Goal: Information Seeking & Learning: Learn about a topic

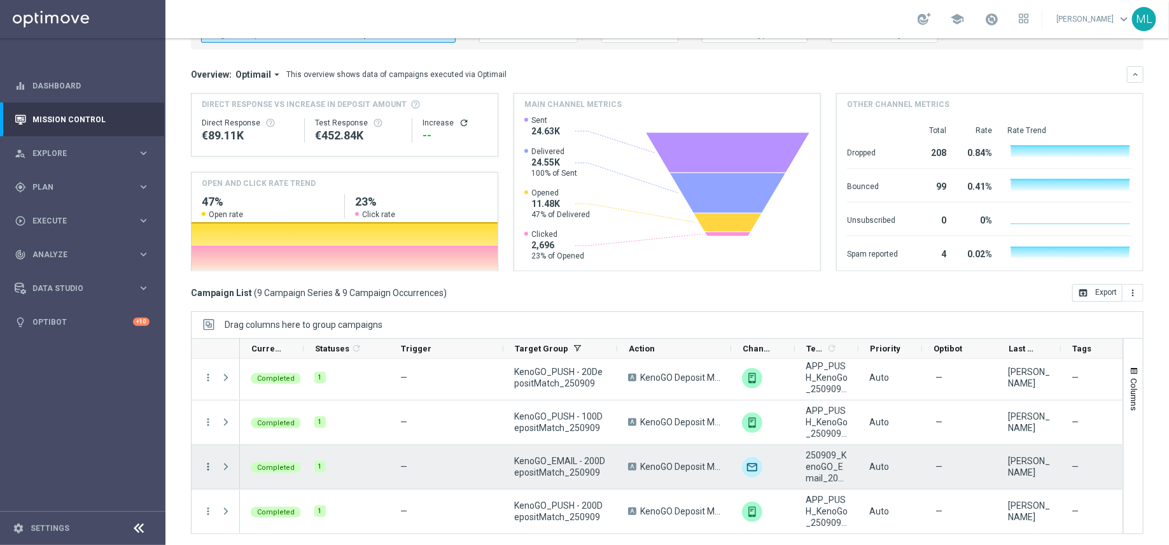
click at [206, 466] on icon "more_vert" at bounding box center [207, 466] width 11 height 11
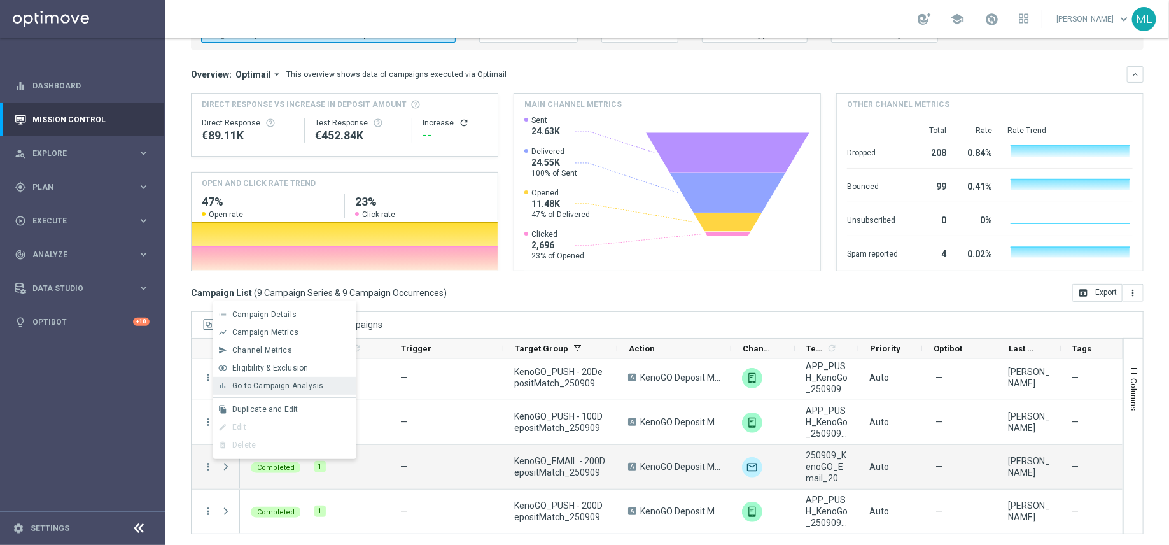
click at [270, 389] on span "Go to Campaign Analysis" at bounding box center [277, 385] width 91 height 9
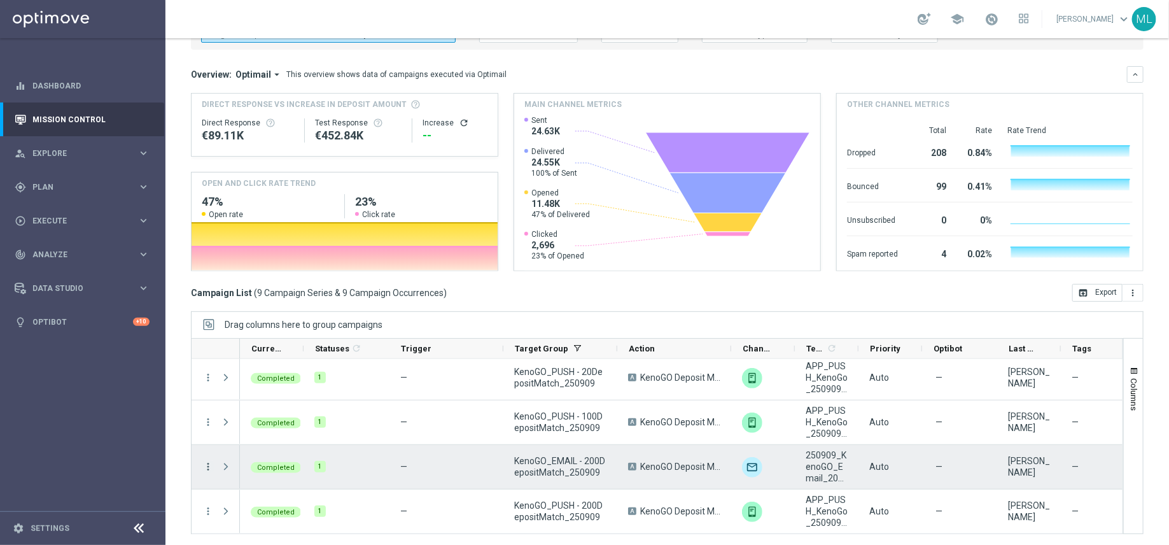
click at [206, 466] on icon "more_vert" at bounding box center [207, 466] width 11 height 11
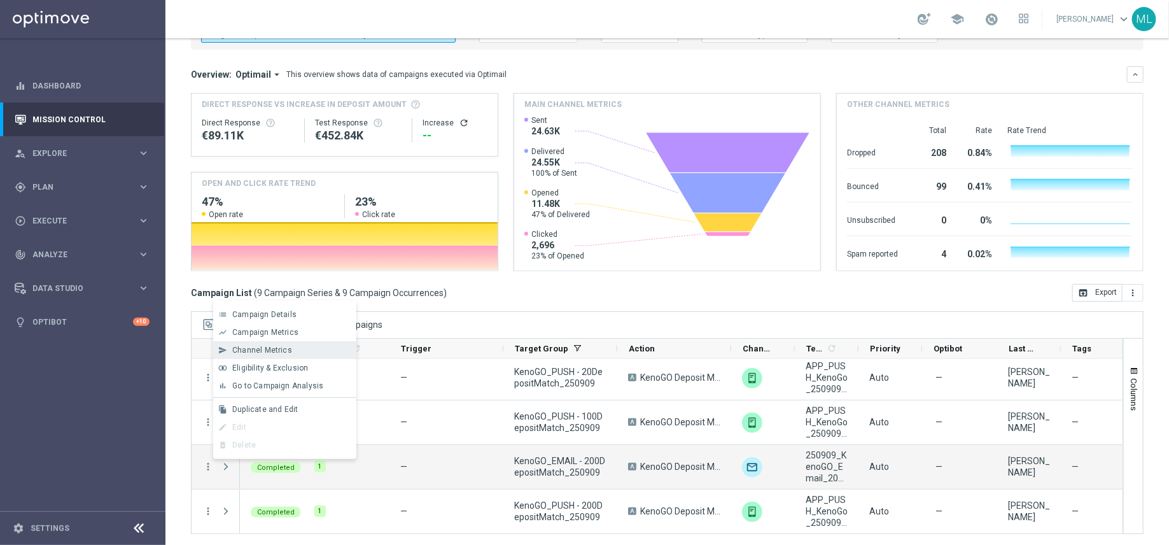
click at [256, 349] on span "Channel Metrics" at bounding box center [262, 349] width 60 height 9
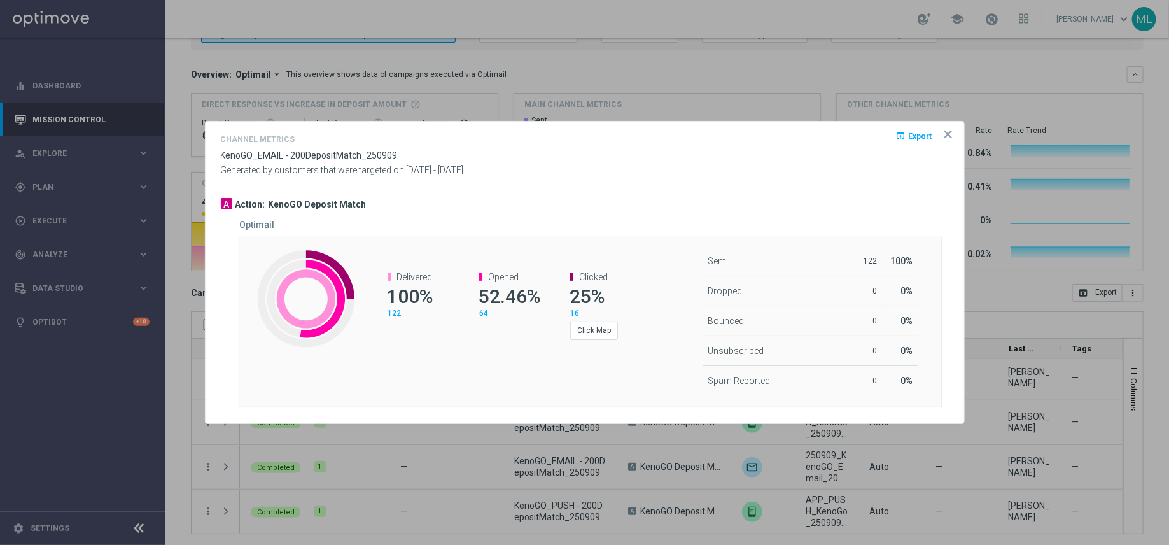
click at [910, 140] on span "Export" at bounding box center [921, 136] width 24 height 9
click at [790, 125] on opti-dialog-container "Channel Metrics open_in_browser Export KenoGO_EMAIL - 200DepositMatch_250909 Ge…" at bounding box center [585, 273] width 758 height 302
click at [947, 127] on opti-dialog-container "Channel Metrics open_in_browser Export KenoGO_EMAIL - 200DepositMatch_250909 Ge…" at bounding box center [585, 273] width 758 height 302
click at [947, 131] on icon "icon" at bounding box center [948, 134] width 13 height 13
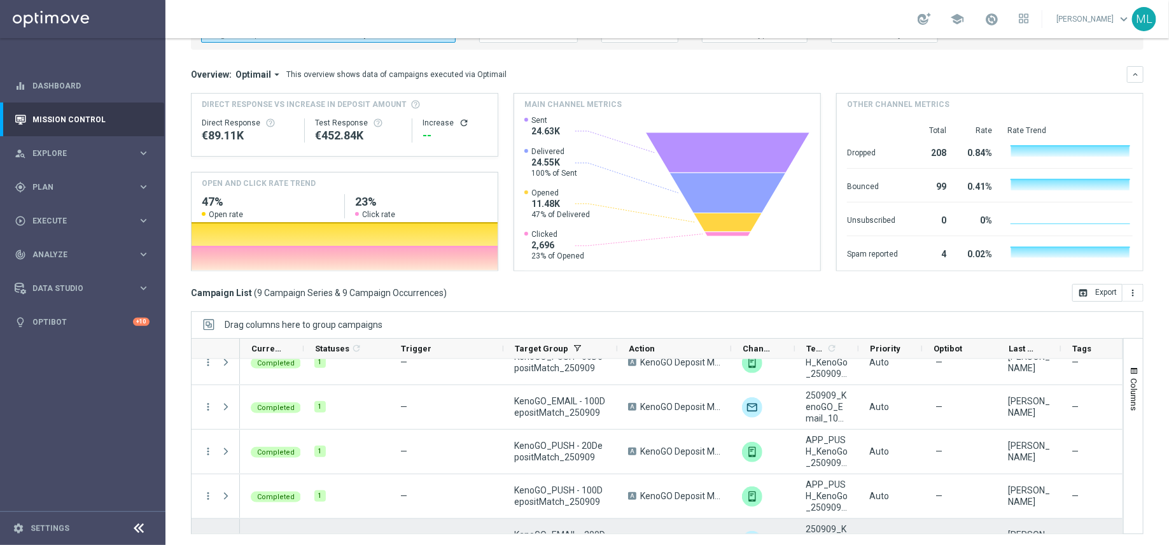
scroll to position [129, 0]
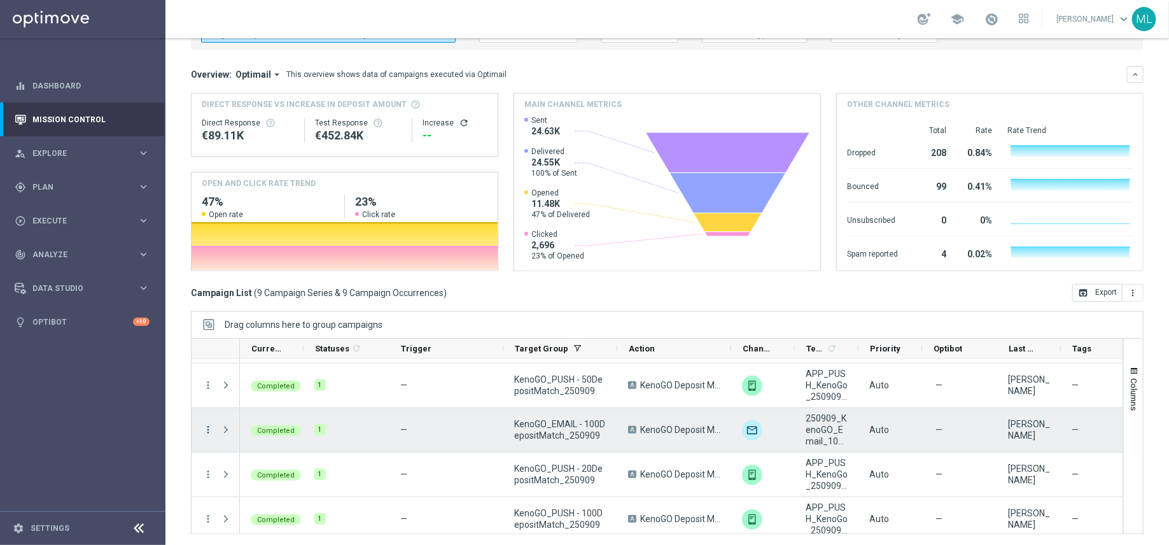
click at [203, 424] on icon "more_vert" at bounding box center [207, 429] width 11 height 11
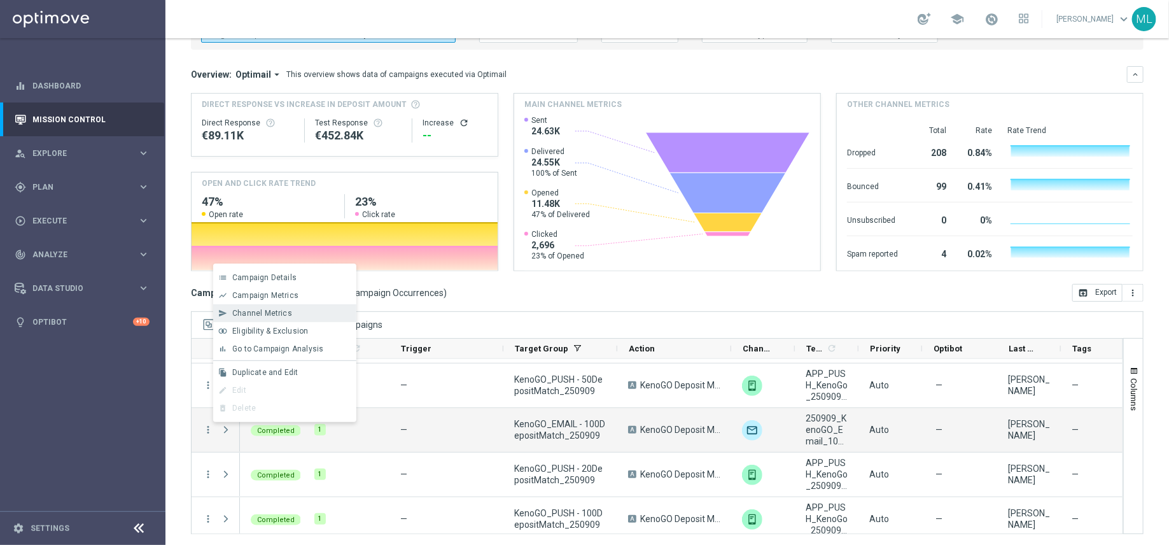
click at [244, 314] on span "Channel Metrics" at bounding box center [262, 313] width 60 height 9
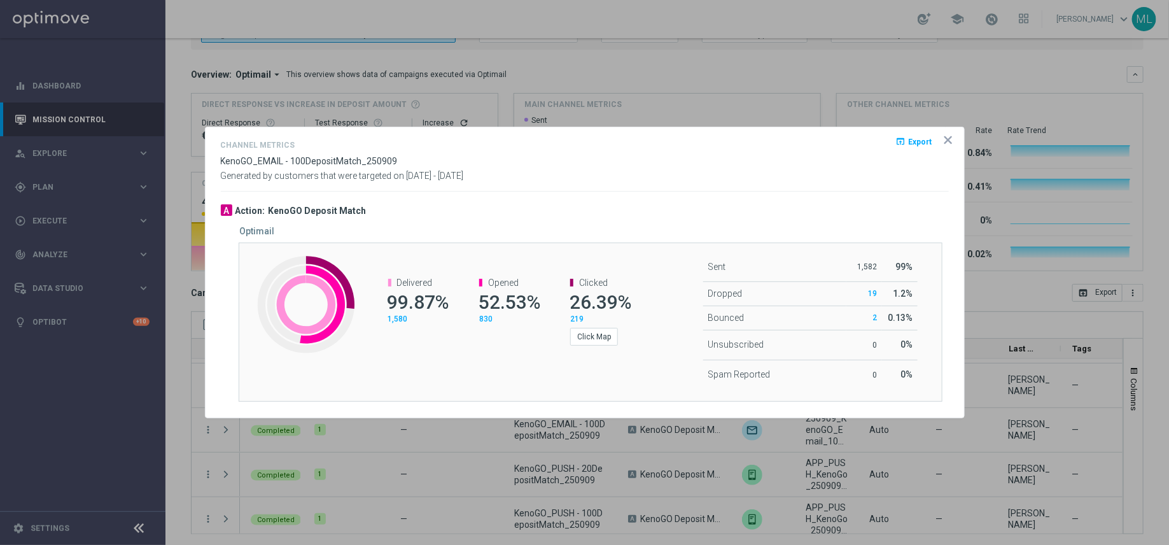
click at [905, 148] on button "open_in_browser Export" at bounding box center [914, 141] width 39 height 15
click at [773, 129] on opti-dialog-container "Channel Metrics open_in_browser Export KenoGO_EMAIL - 100DepositMatch_250909 Ge…" at bounding box center [585, 272] width 758 height 290
click at [949, 143] on icon "icon" at bounding box center [948, 140] width 13 height 13
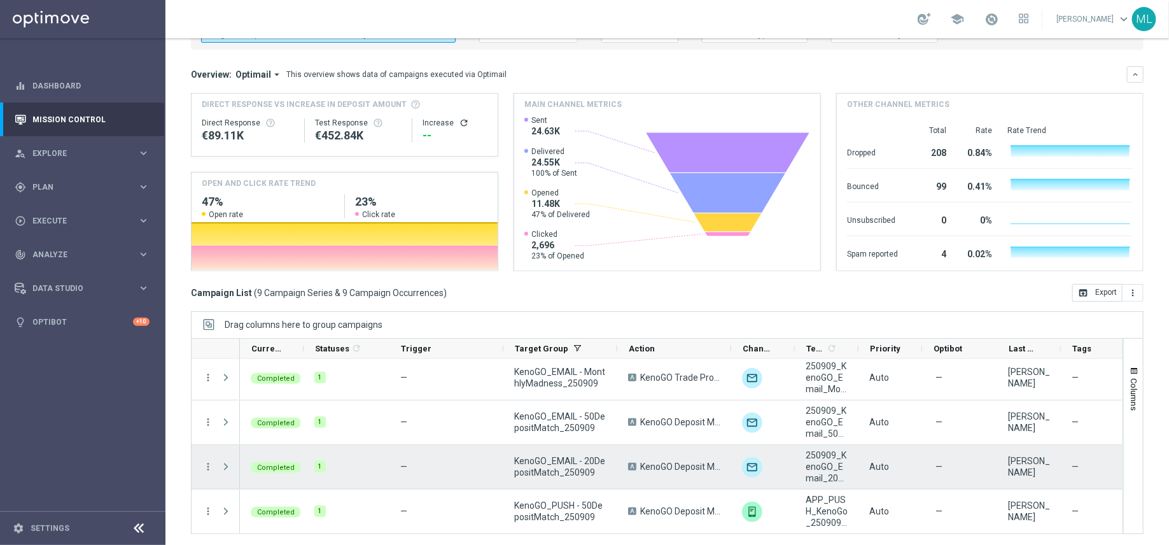
scroll to position [0, 0]
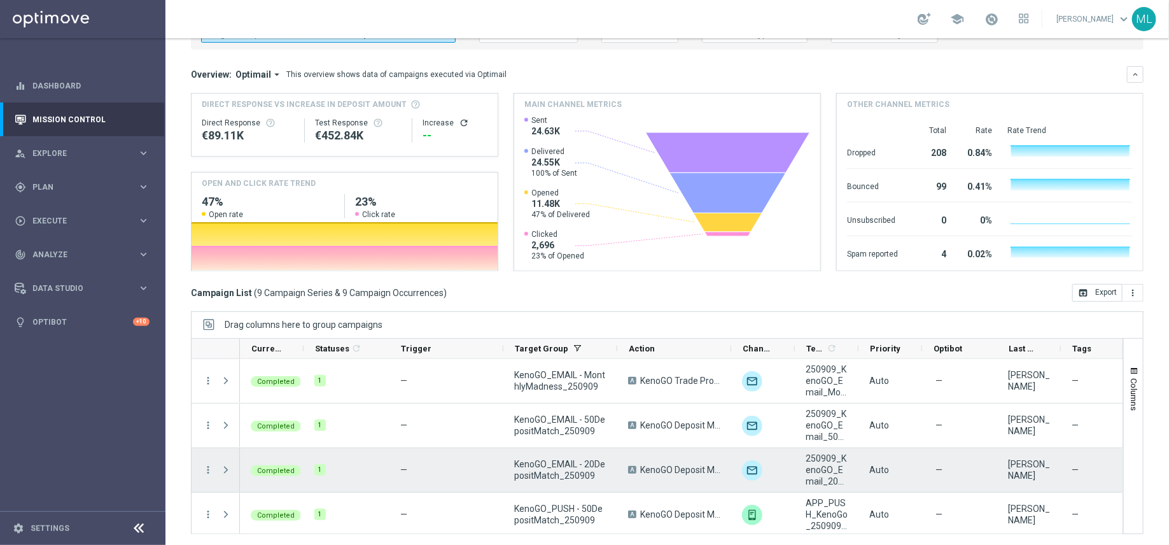
click at [200, 469] on div "more_vert" at bounding box center [203, 470] width 23 height 44
click at [207, 466] on icon "more_vert" at bounding box center [207, 469] width 11 height 11
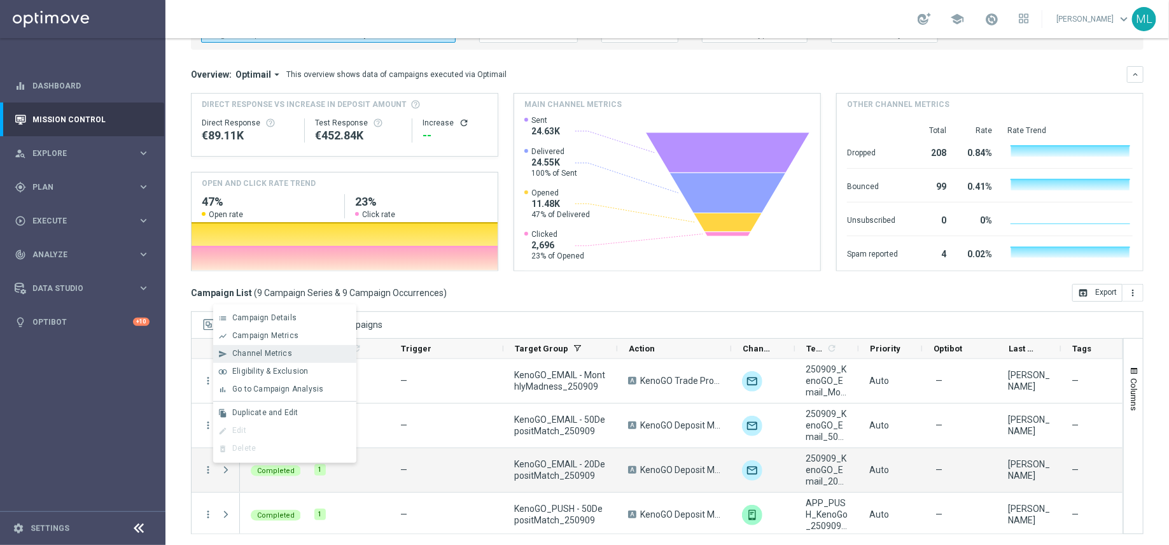
click at [262, 354] on span "Channel Metrics" at bounding box center [262, 353] width 60 height 9
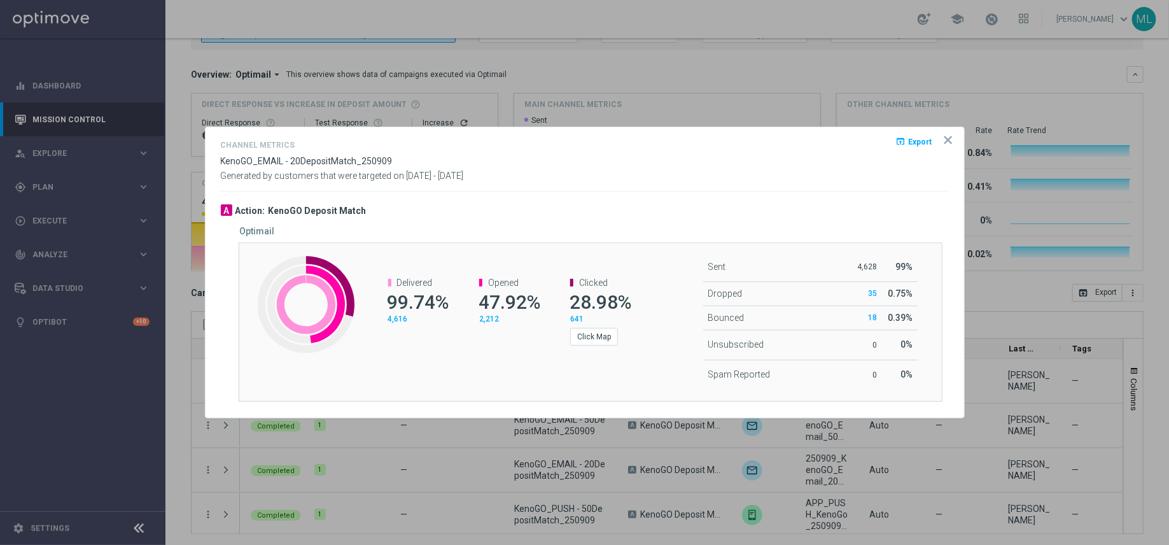
click at [915, 143] on span "Export" at bounding box center [921, 141] width 24 height 9
click at [918, 142] on span "Export" at bounding box center [921, 141] width 24 height 9
click at [799, 137] on opti-dialog-container "Channel Metrics open_in_browser Export KenoGO_EMAIL - 20DepositMatch_250909 Gen…" at bounding box center [585, 272] width 758 height 290
click at [938, 139] on div "open_in_browser Export" at bounding box center [929, 146] width 39 height 18
click at [945, 141] on icon "icon" at bounding box center [948, 140] width 13 height 13
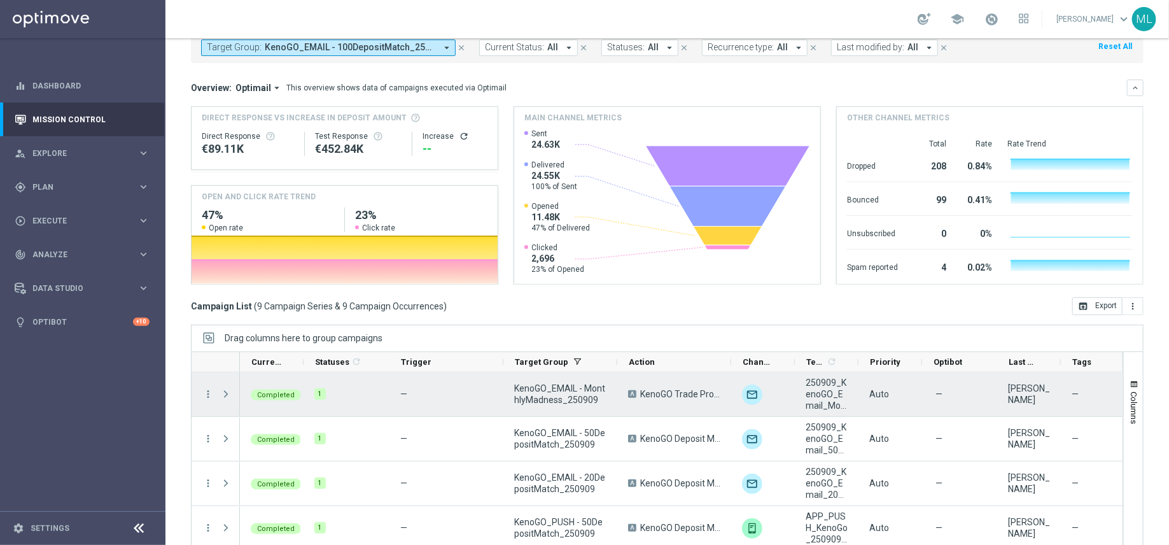
scroll to position [73, 0]
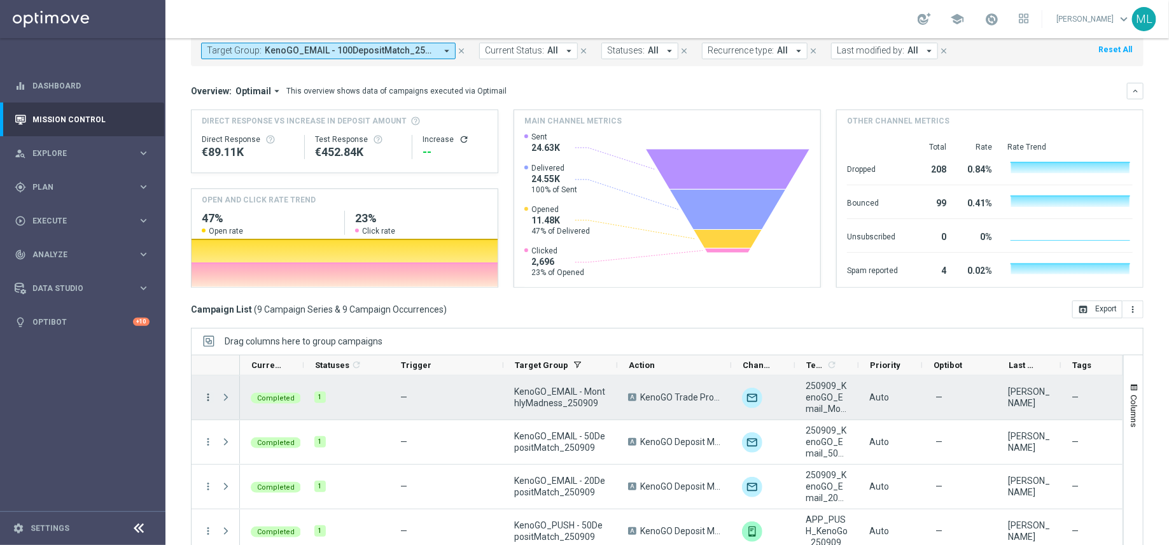
click at [206, 394] on icon "more_vert" at bounding box center [207, 396] width 11 height 11
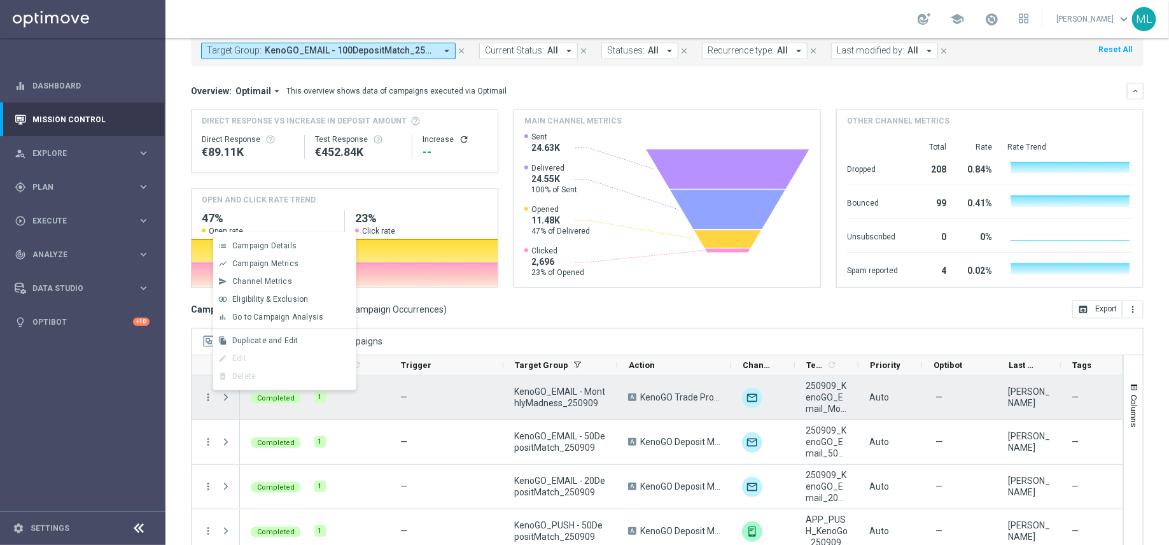
click at [408, 412] on div "—" at bounding box center [446, 397] width 114 height 44
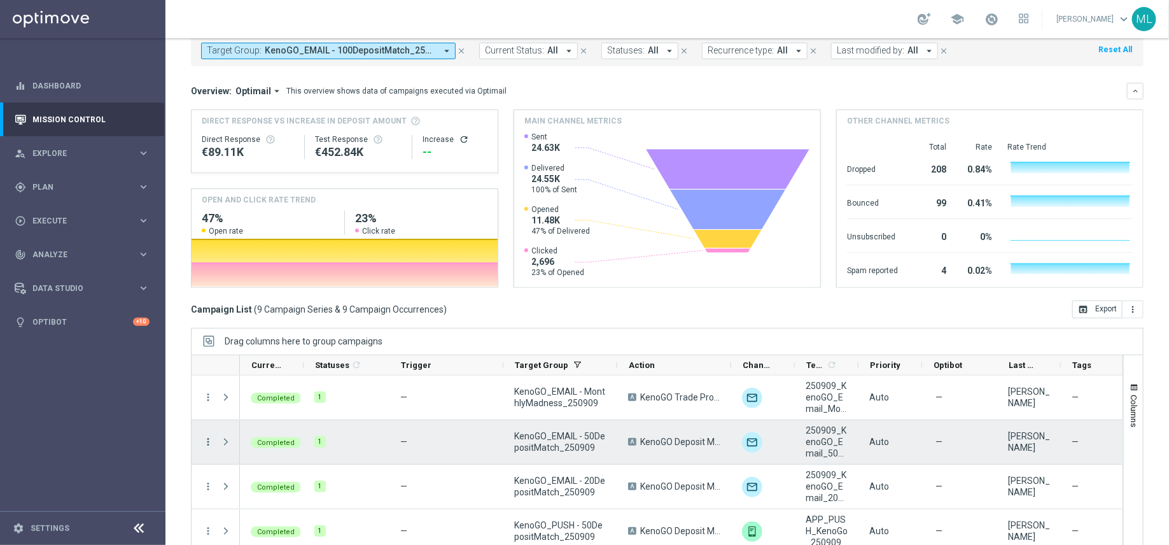
click at [210, 437] on icon "more_vert" at bounding box center [207, 441] width 11 height 11
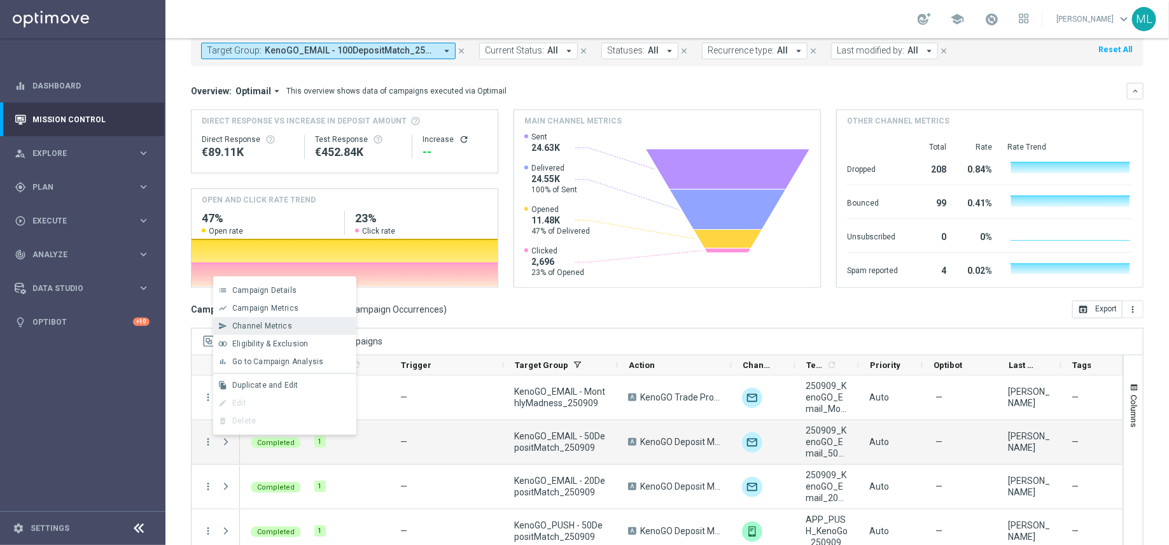
click at [267, 327] on span "Channel Metrics" at bounding box center [262, 325] width 60 height 9
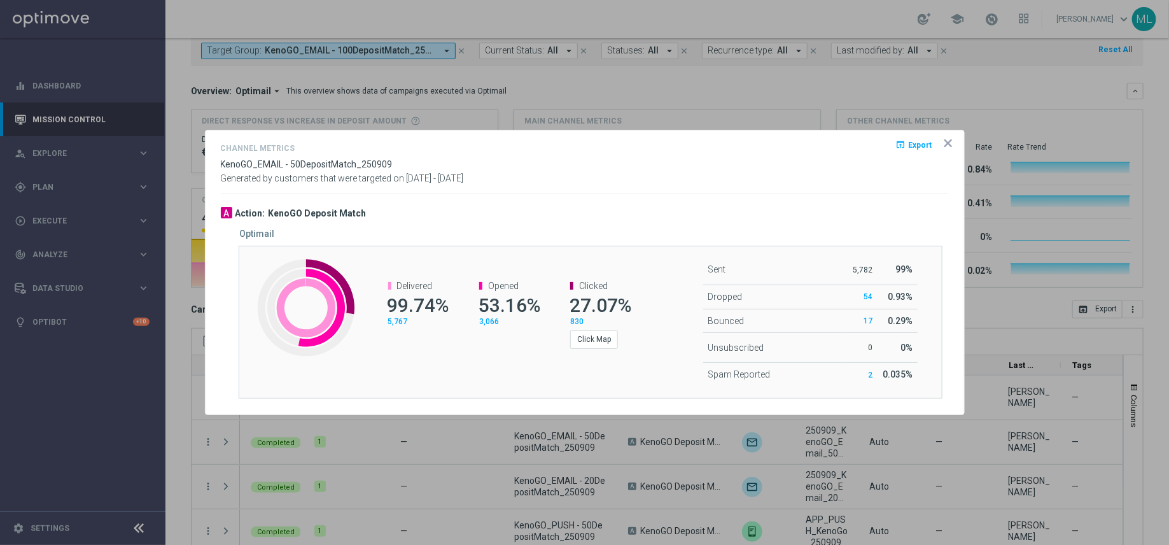
click at [906, 148] on icon "open_in_browser" at bounding box center [901, 144] width 10 height 10
click at [709, 272] on span "Sent" at bounding box center [717, 269] width 18 height 10
click at [945, 144] on icon "icon" at bounding box center [948, 143] width 13 height 13
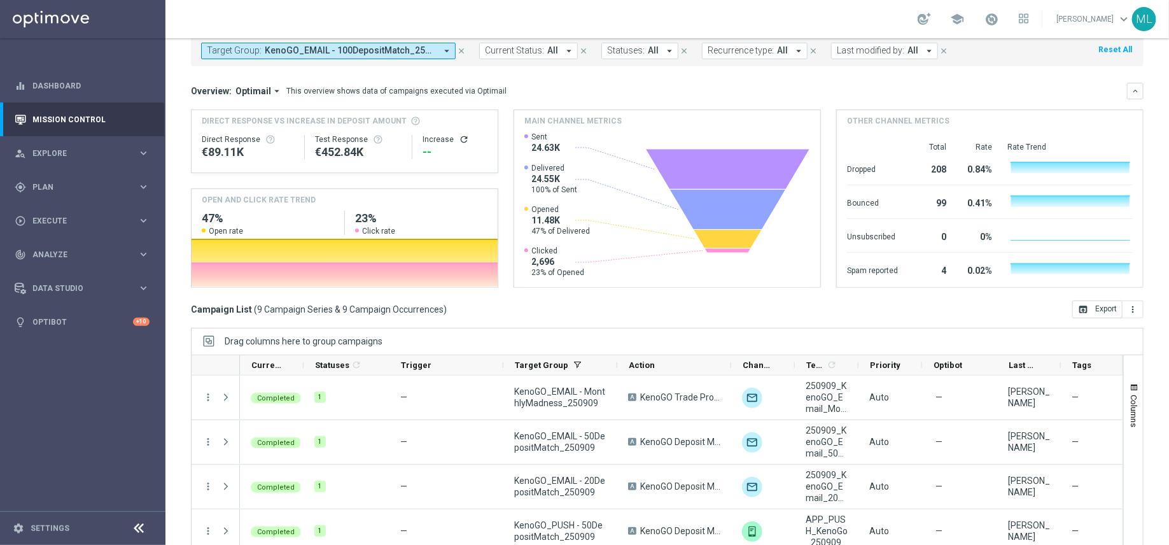
scroll to position [0, 0]
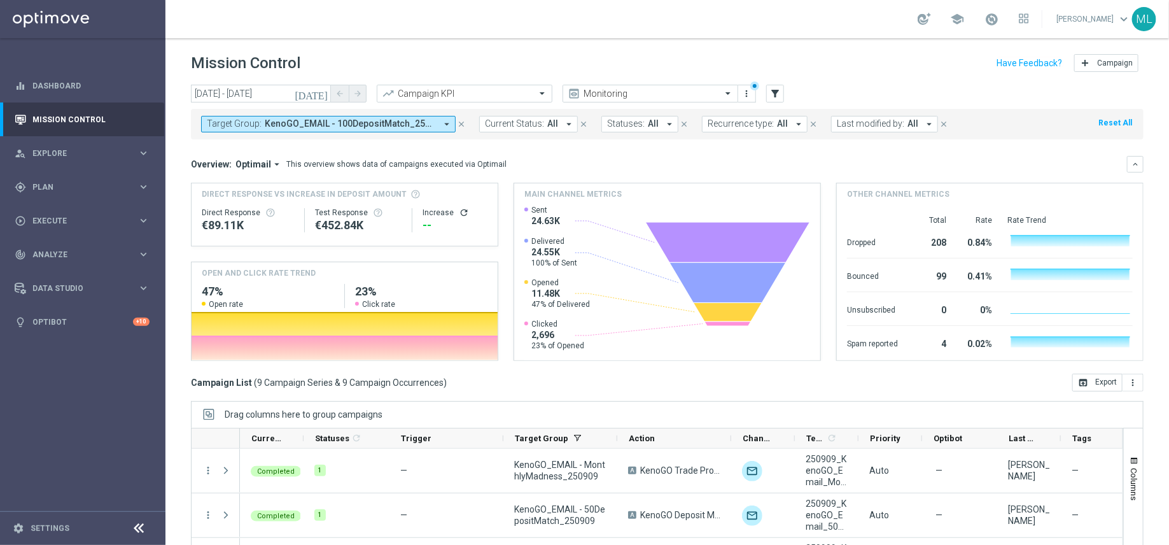
click at [384, 126] on span "KenoGO_EMAIL - 100DepositMatch_250909, KenoGO_EMAIL - 200DepositMatch_250909, K…" at bounding box center [350, 123] width 171 height 11
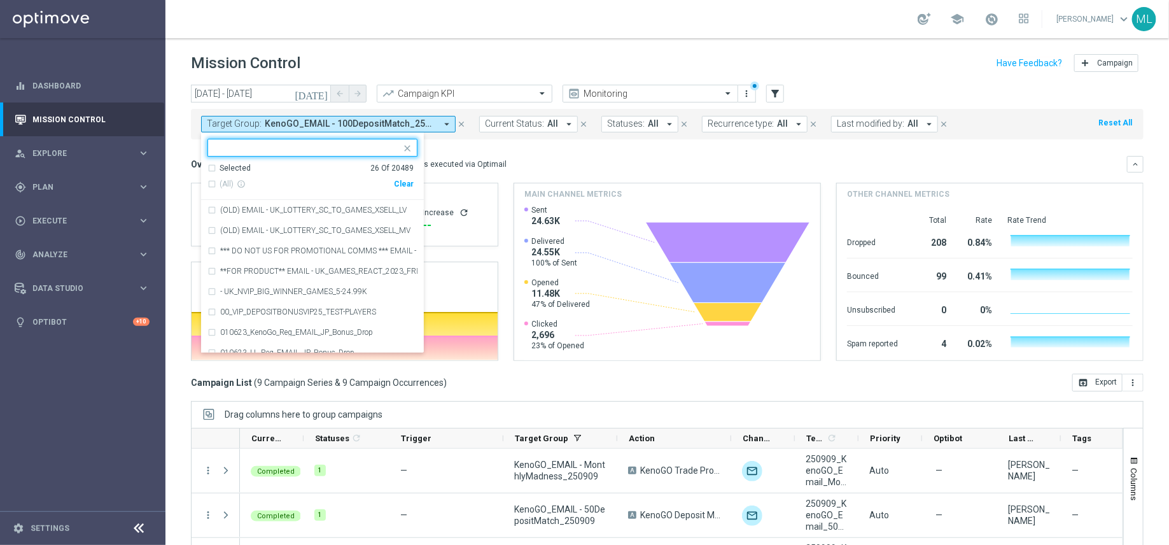
click at [0, 0] on div "Clear" at bounding box center [0, 0] width 0 height 0
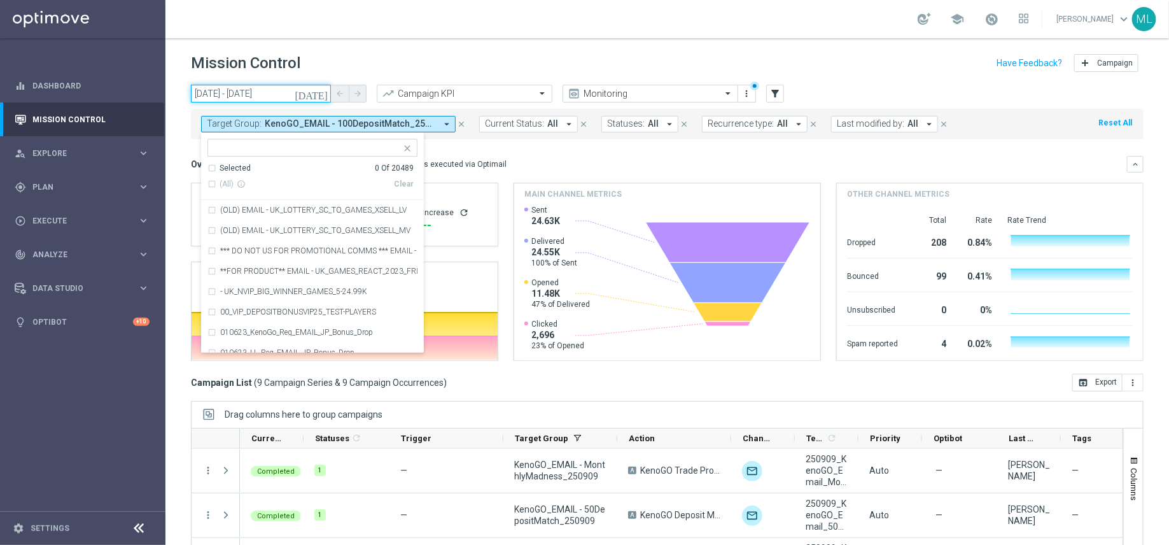
click at [304, 101] on input "09 Sep 2025 - 09 Sep 2025" at bounding box center [261, 94] width 140 height 18
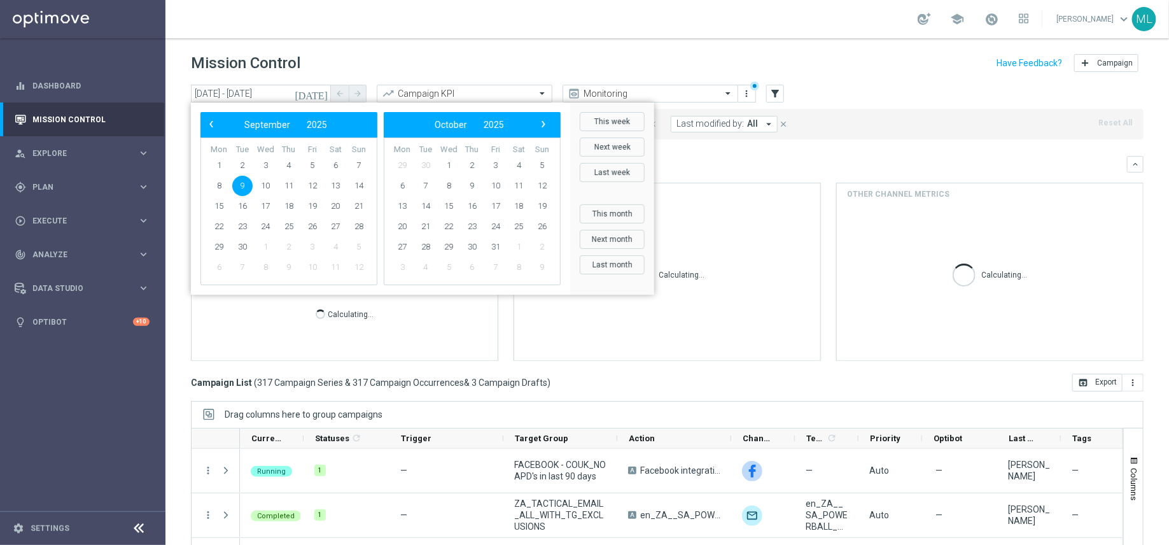
click at [327, 92] on icon "[DATE]" at bounding box center [312, 93] width 34 height 11
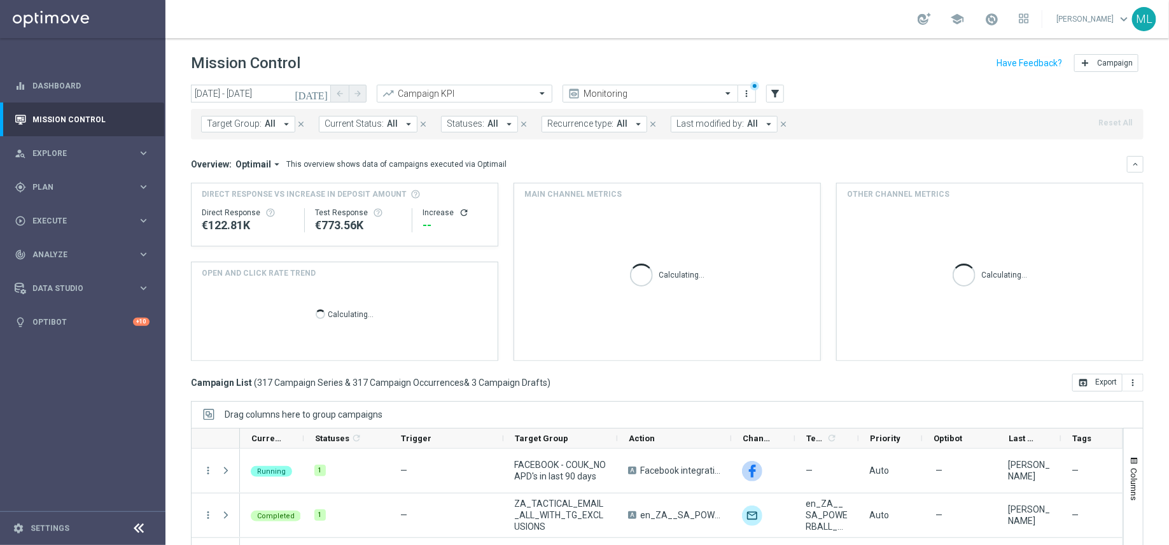
click at [327, 92] on icon "[DATE]" at bounding box center [312, 93] width 34 height 11
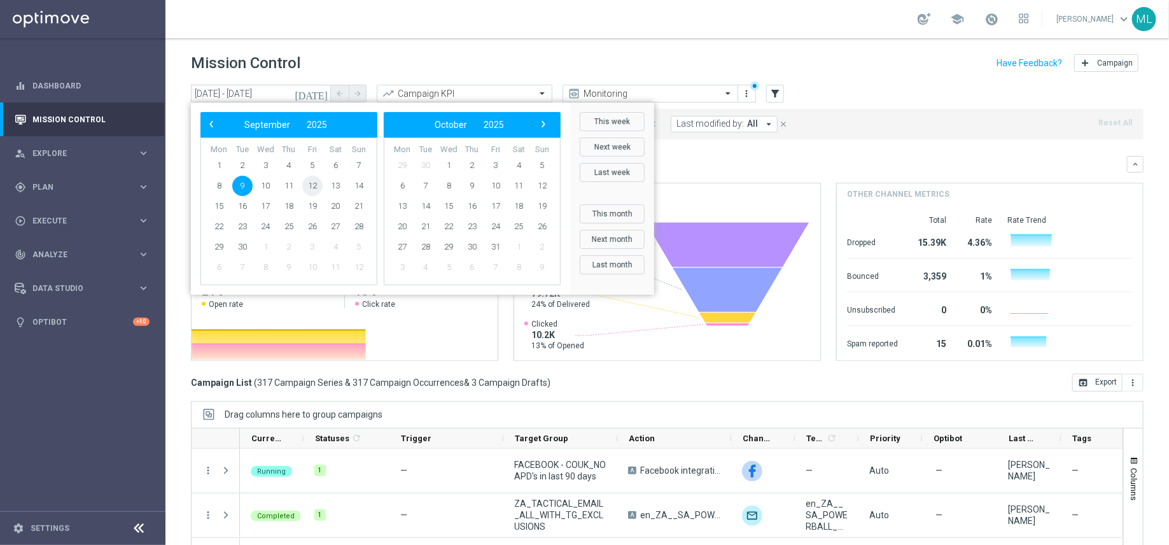
click at [310, 183] on span "12" at bounding box center [312, 186] width 20 height 20
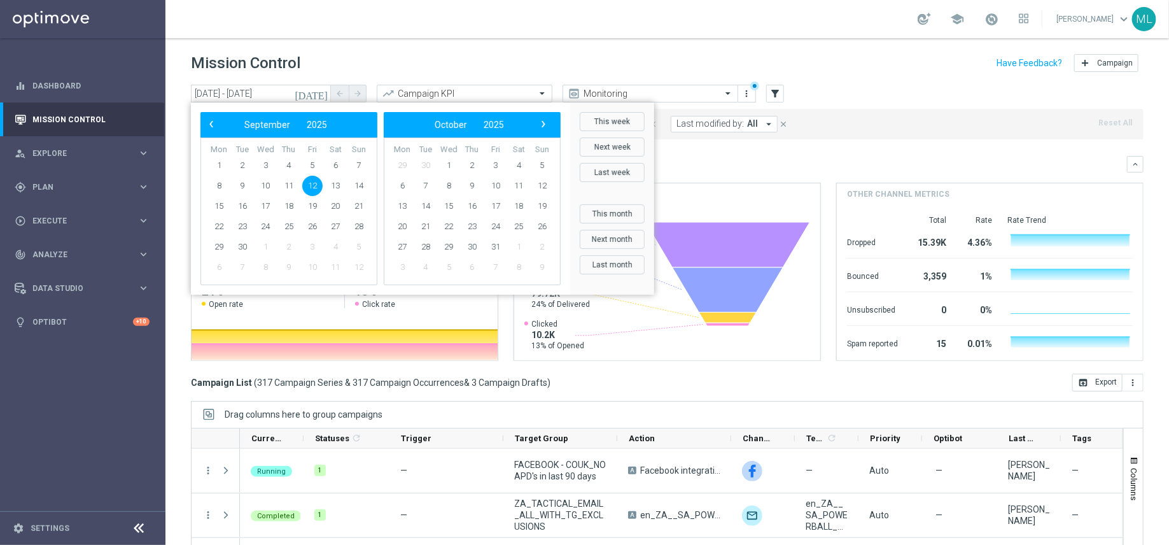
click at [398, 47] on header "Mission Control add Campaign" at bounding box center [666, 61] width 1003 height 46
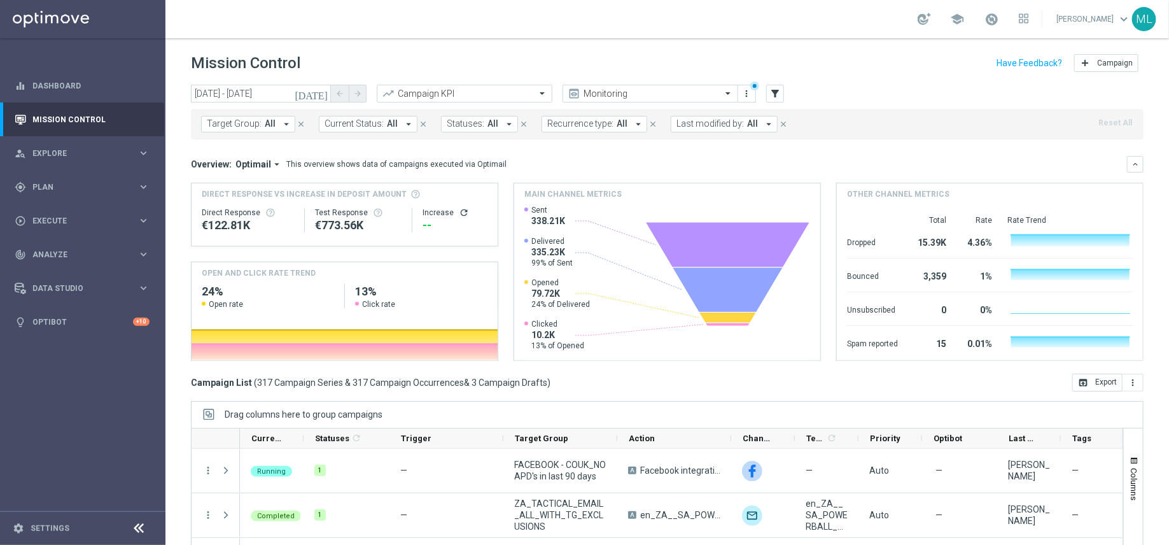
click at [323, 91] on icon "[DATE]" at bounding box center [312, 93] width 34 height 11
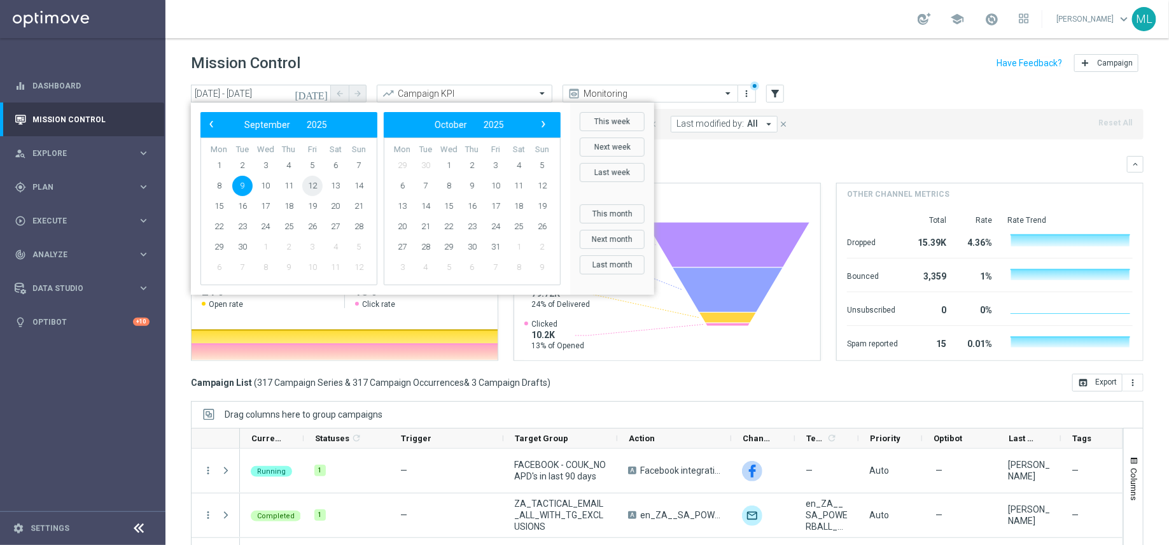
click at [312, 185] on span "12" at bounding box center [312, 186] width 20 height 20
type input "12 Sep 2025 - 12 Sep 2025"
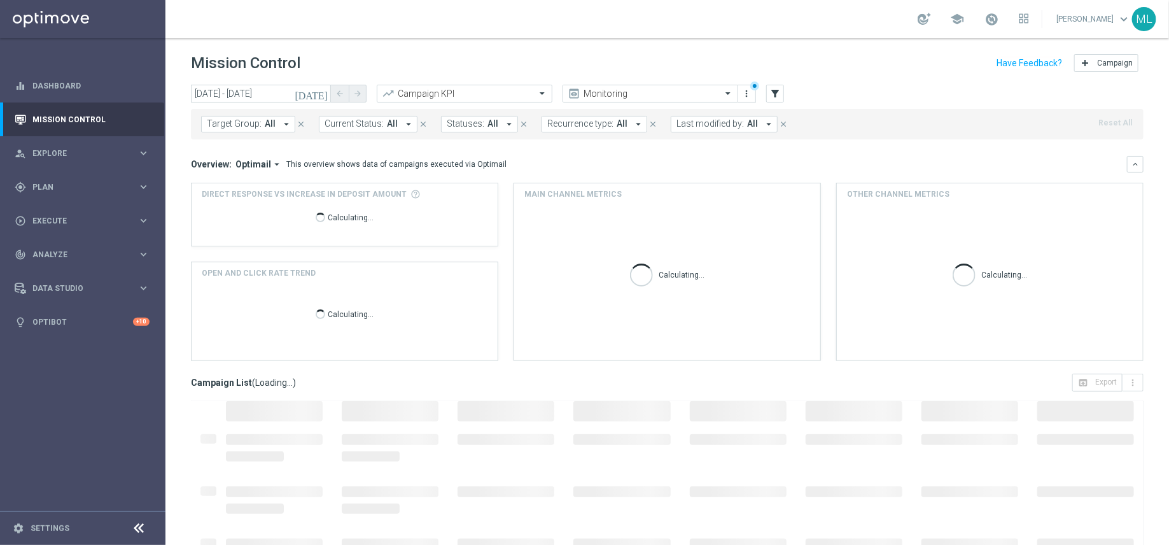
click at [324, 92] on icon "[DATE]" at bounding box center [312, 93] width 34 height 11
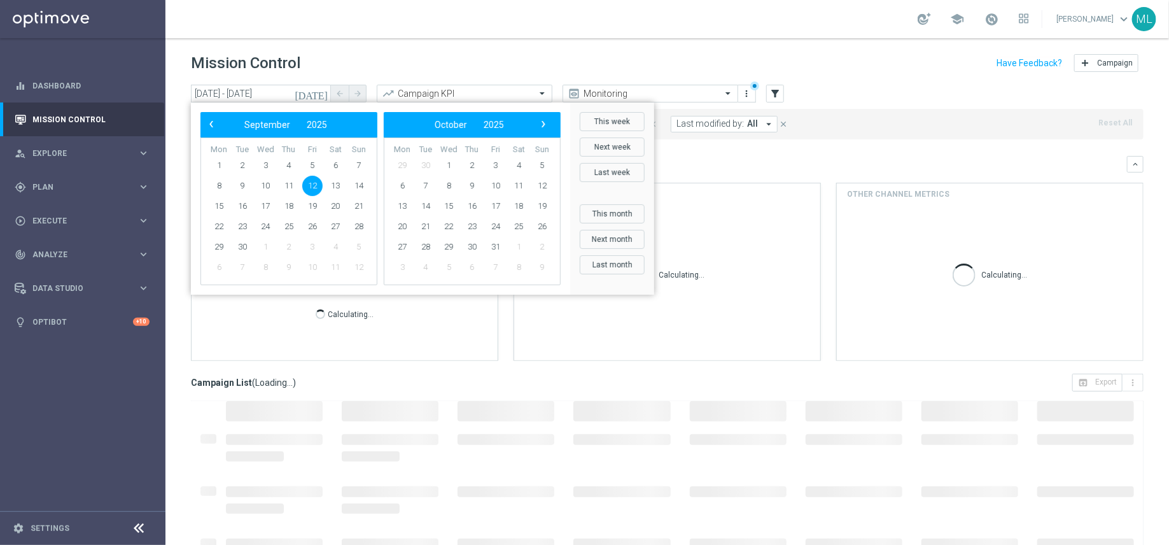
click at [330, 41] on header "Mission Control add Campaign" at bounding box center [666, 61] width 1003 height 46
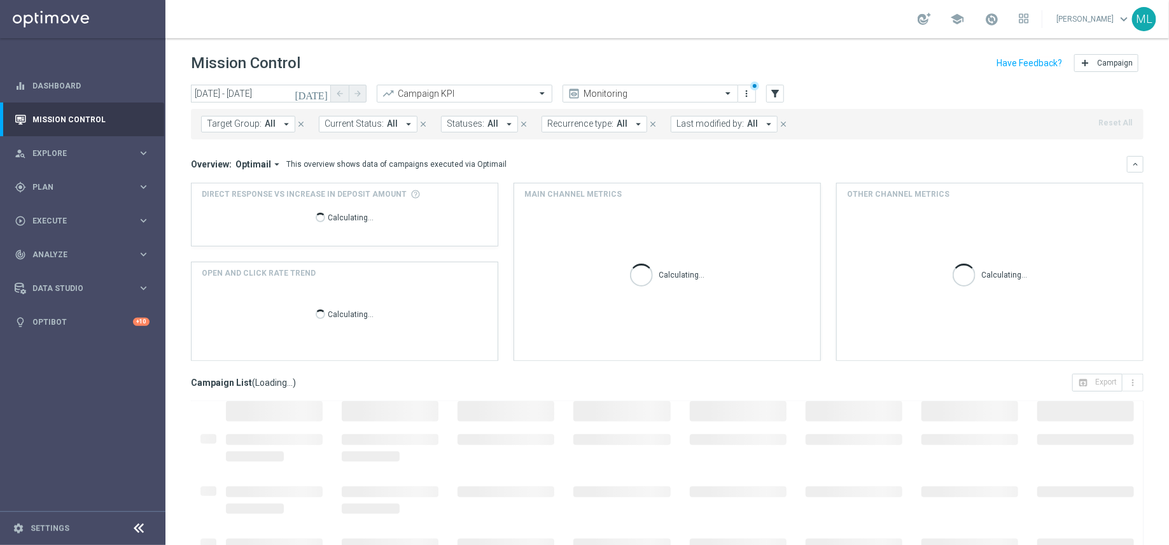
click at [277, 117] on button "Target Group: All arrow_drop_down" at bounding box center [248, 124] width 94 height 17
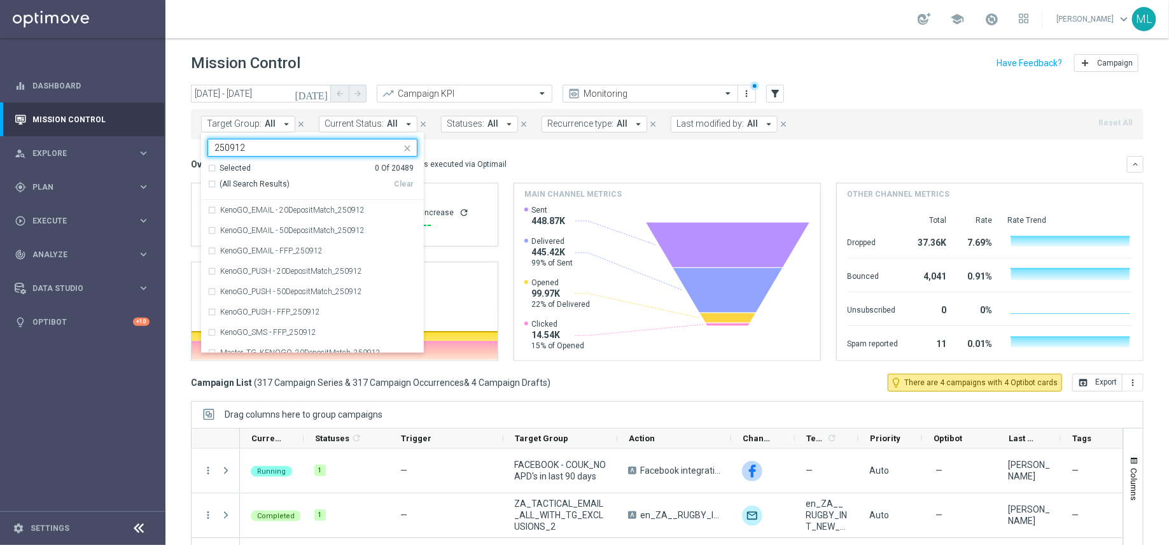
click at [212, 183] on div "(All Search Results)" at bounding box center [300, 184] width 186 height 11
type input "250912"
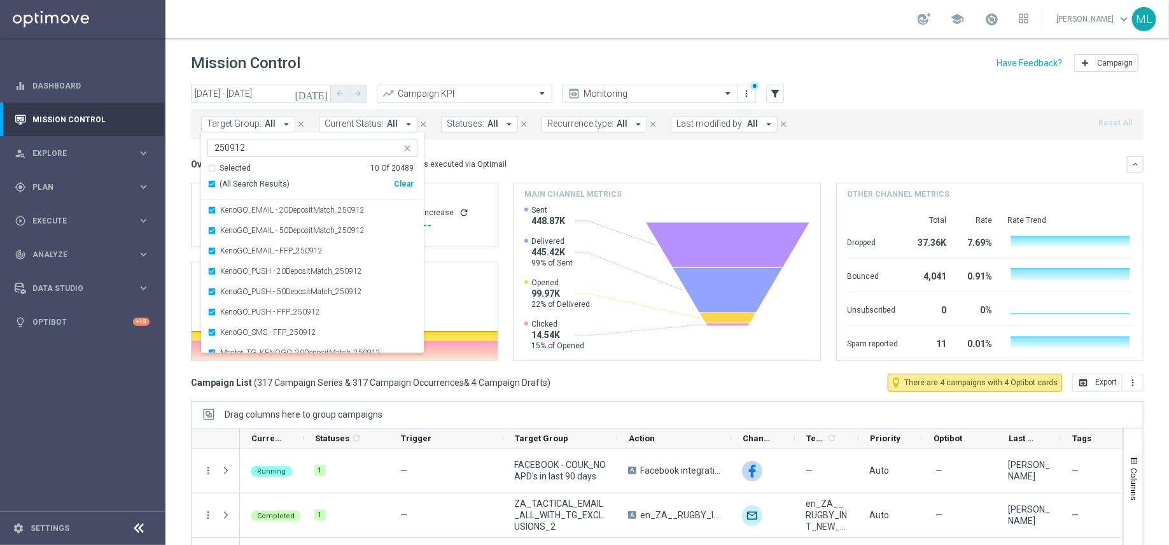
click at [493, 151] on mini-dashboard "Overview: Optimail arrow_drop_down This overview shows data of campaigns execut…" at bounding box center [667, 256] width 952 height 234
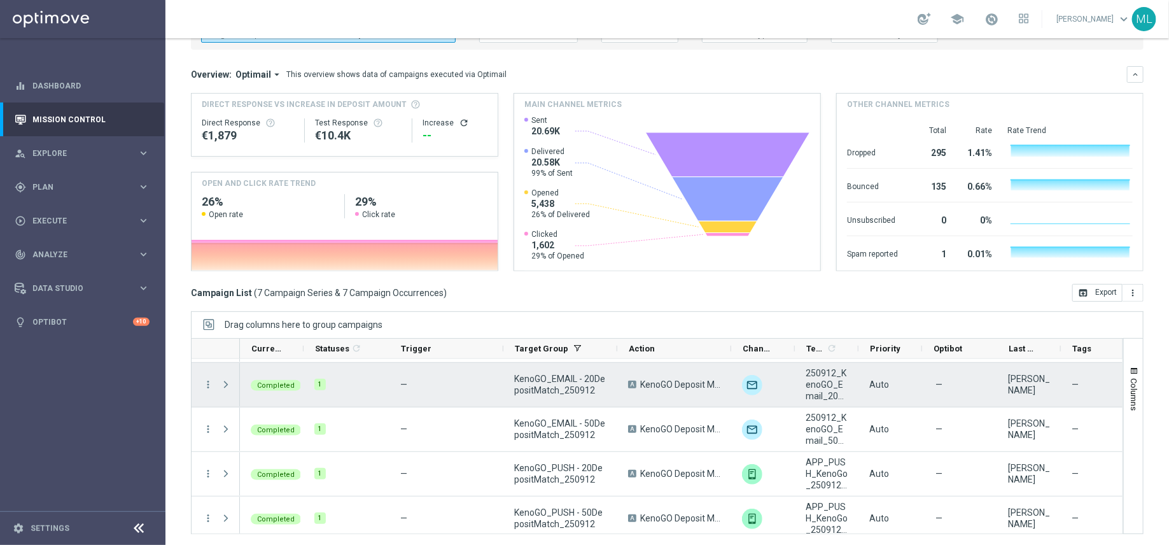
scroll to position [107, 0]
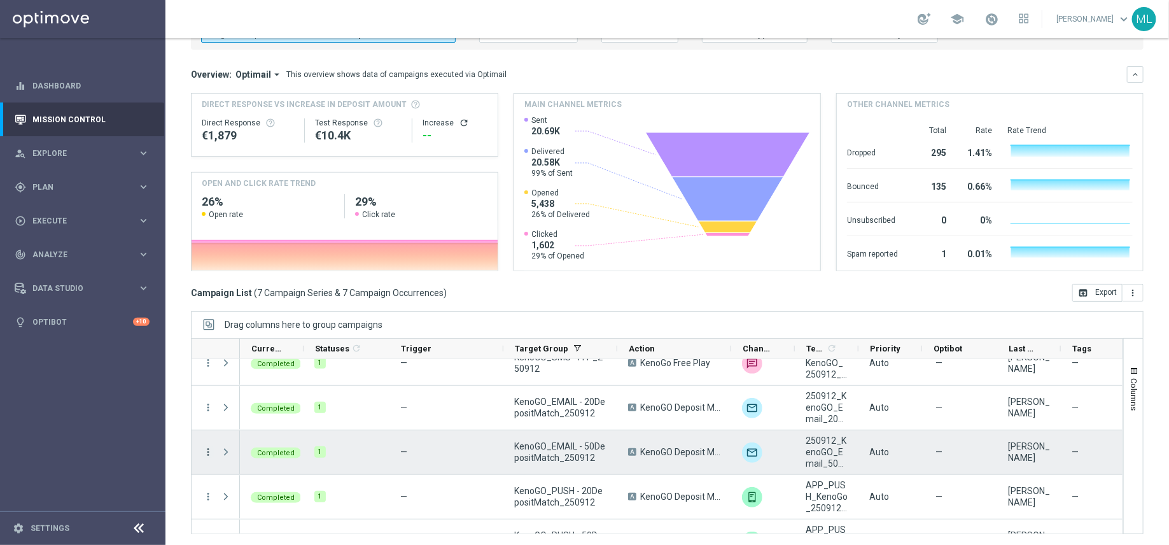
click at [207, 449] on icon "more_vert" at bounding box center [207, 451] width 11 height 11
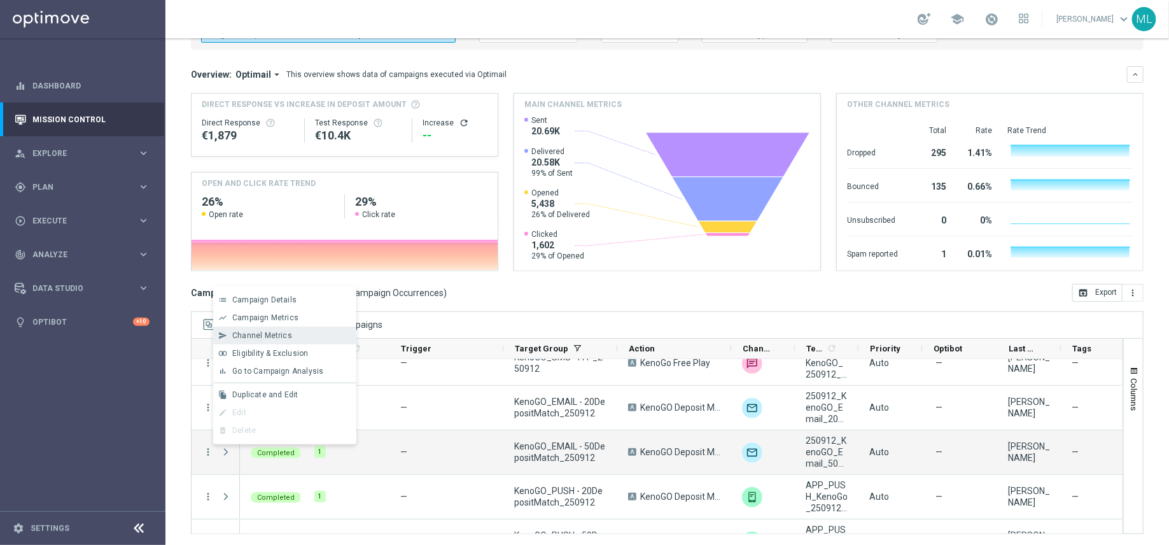
click at [253, 338] on span "Channel Metrics" at bounding box center [262, 335] width 60 height 9
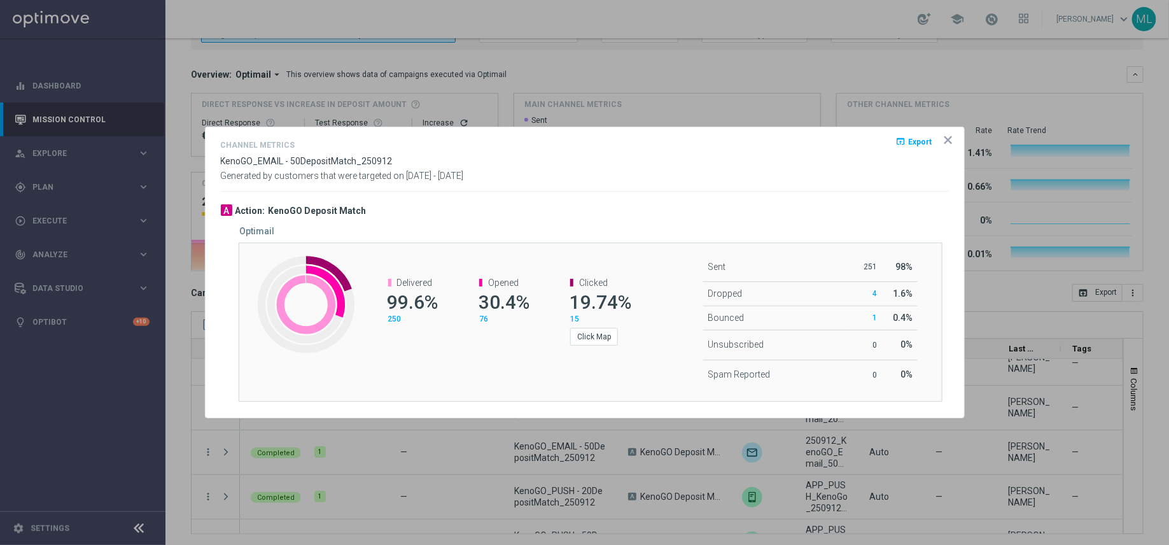
click at [914, 146] on span "Export" at bounding box center [921, 141] width 24 height 9
click at [778, 178] on div "Generated by customers that were targeted on 12 Sep 2025 - 12 Sep 2025" at bounding box center [584, 176] width 747 height 11
click at [948, 143] on icon "icon" at bounding box center [948, 140] width 13 height 13
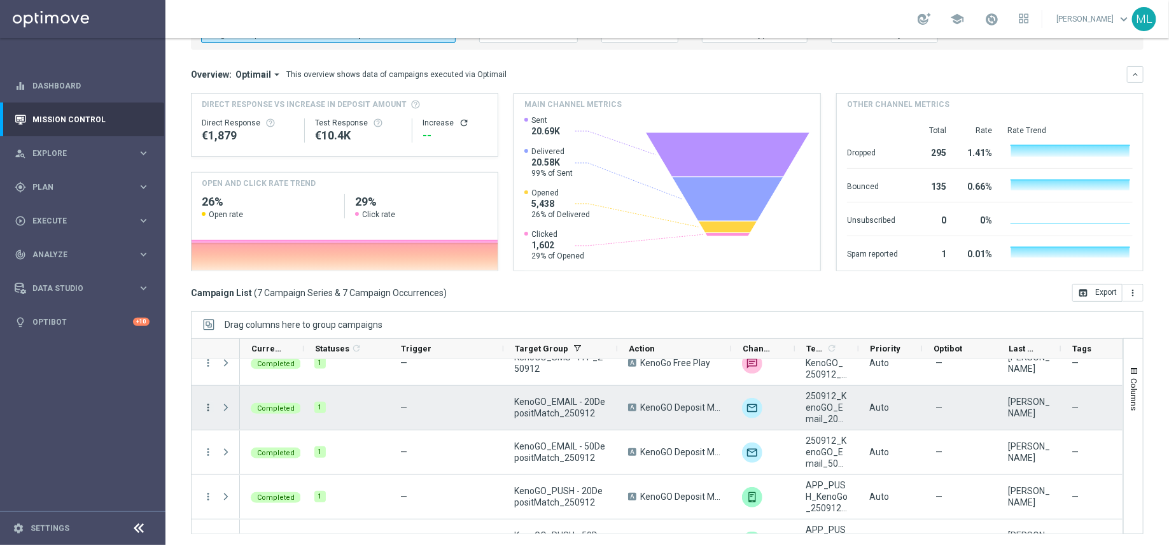
click at [204, 406] on icon "more_vert" at bounding box center [207, 406] width 11 height 11
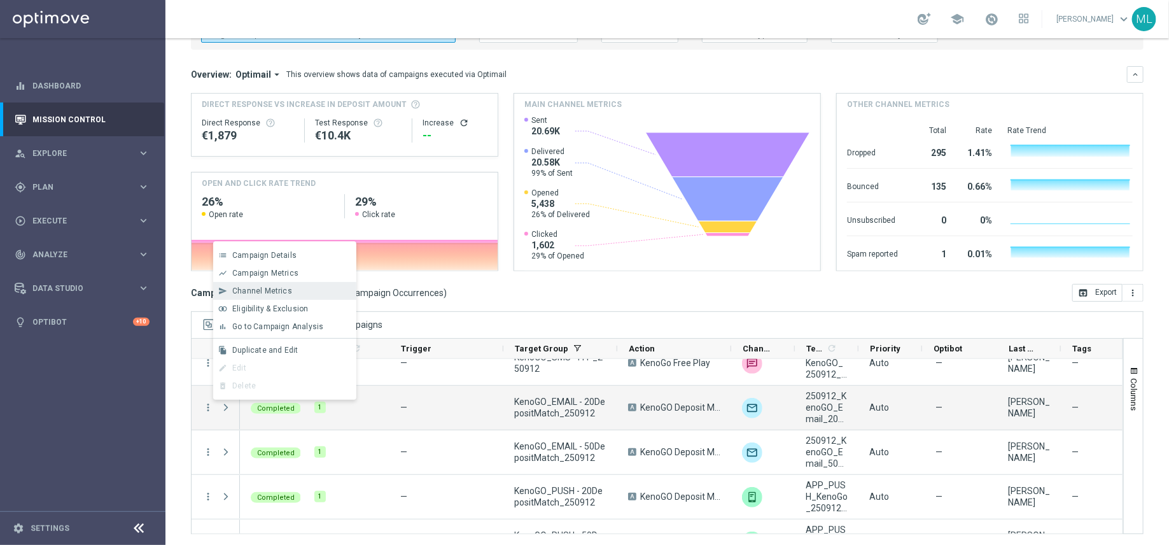
click at [285, 296] on div "send Channel Metrics" at bounding box center [284, 291] width 143 height 18
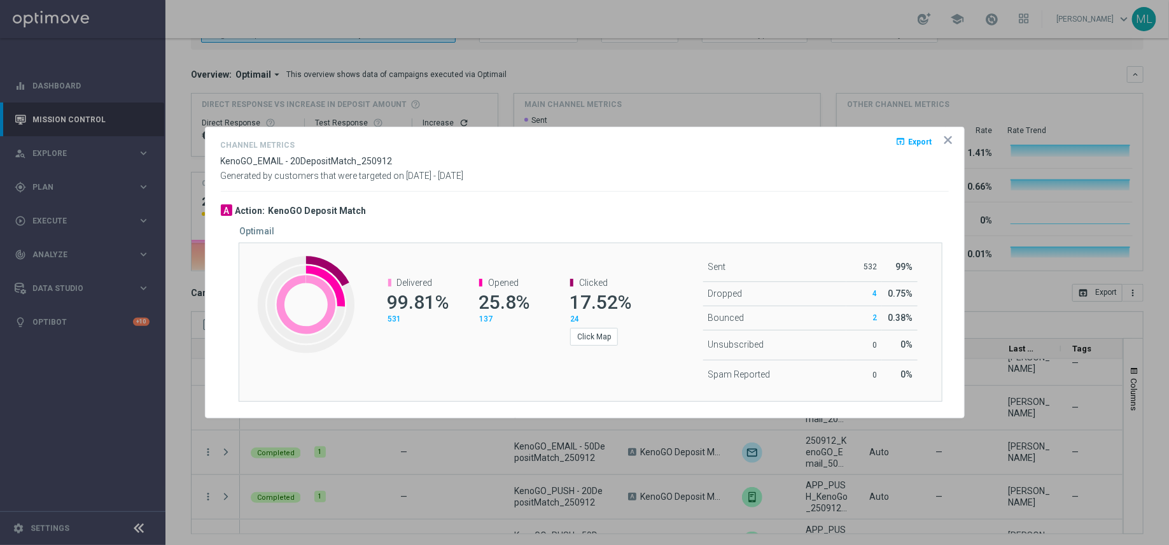
click at [912, 144] on span "Export" at bounding box center [921, 141] width 24 height 9
click at [947, 140] on icon "icon" at bounding box center [948, 140] width 6 height 6
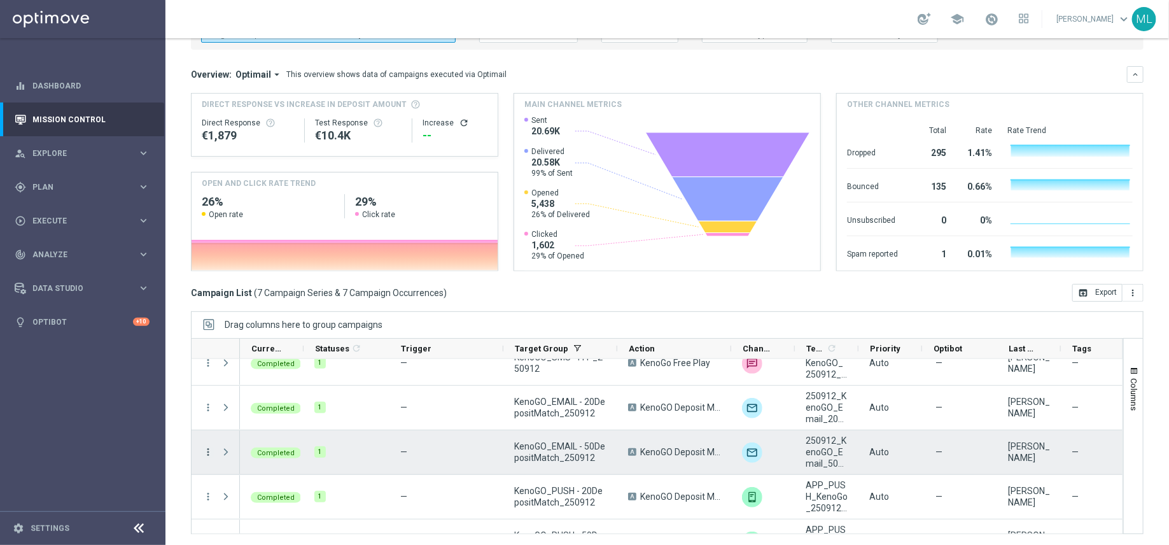
click at [210, 449] on icon "more_vert" at bounding box center [207, 451] width 11 height 11
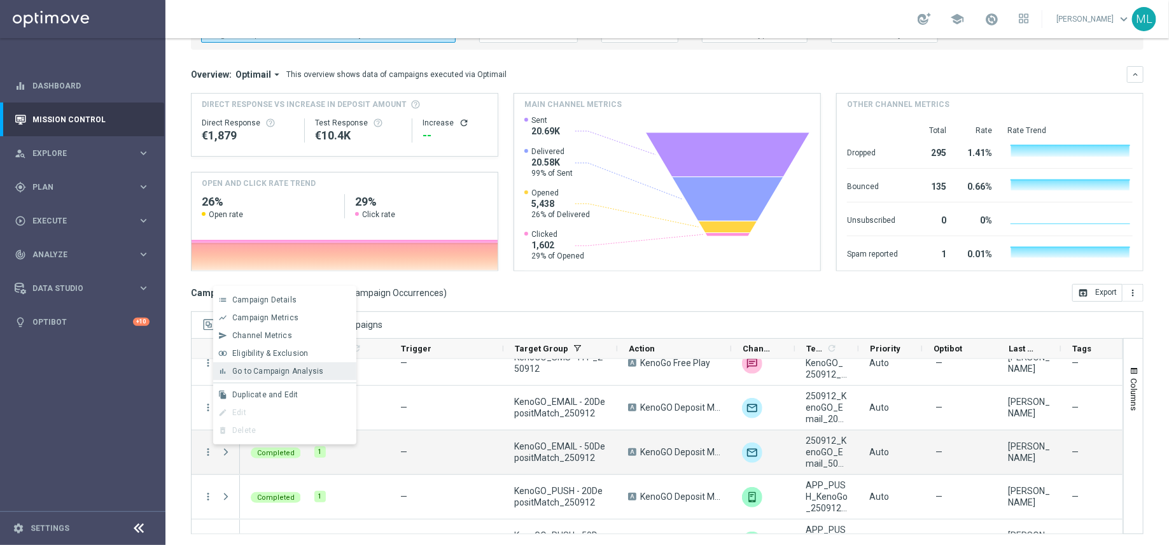
click at [256, 377] on div "bar_chart Go to Campaign Analysis" at bounding box center [284, 371] width 143 height 18
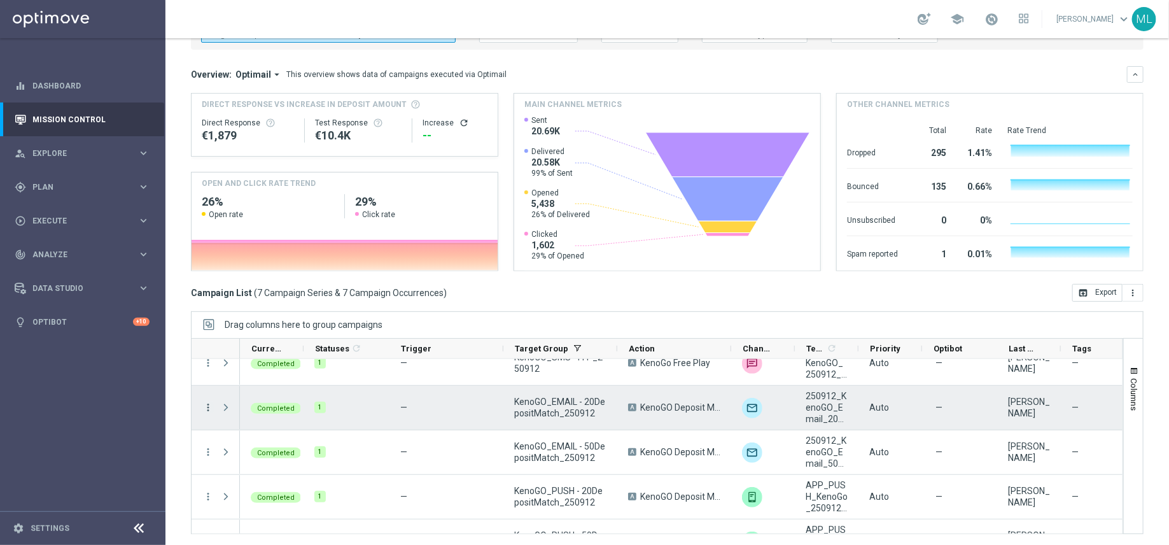
click at [206, 403] on icon "more_vert" at bounding box center [207, 406] width 11 height 11
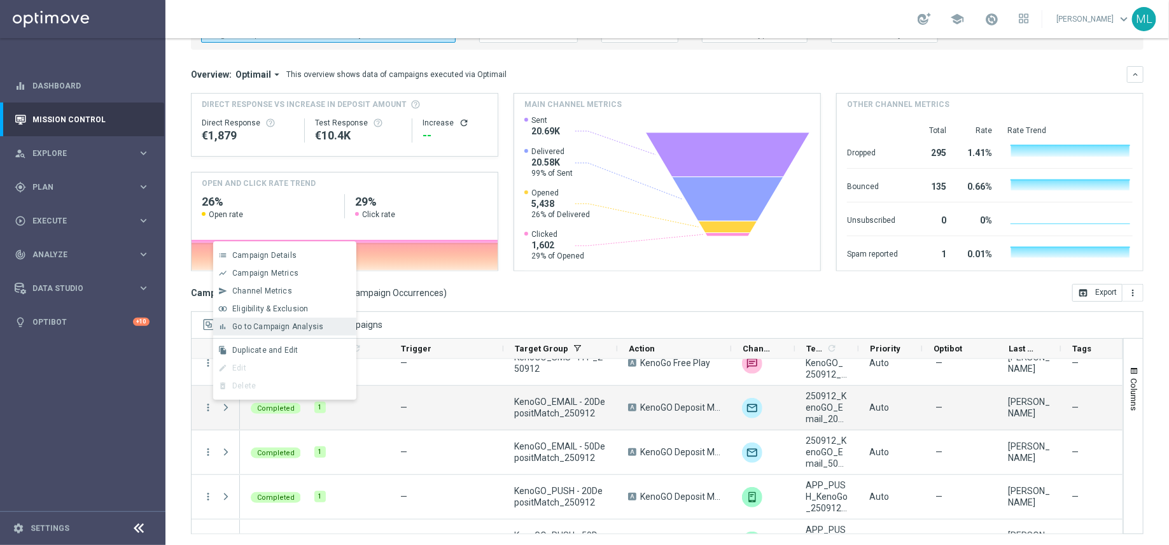
click at [263, 323] on span "Go to Campaign Analysis" at bounding box center [277, 326] width 91 height 9
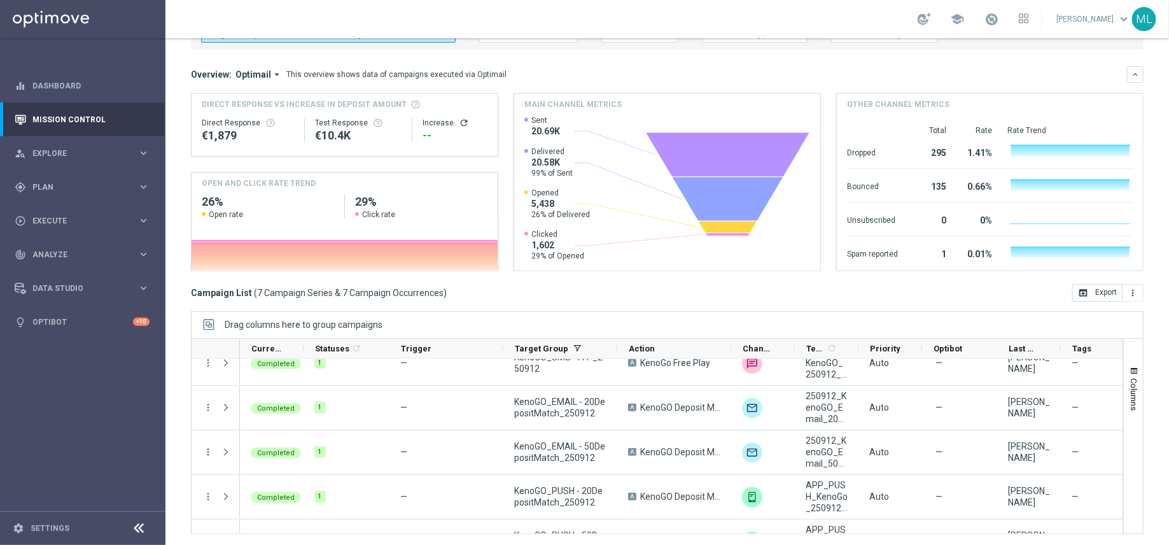
scroll to position [0, 0]
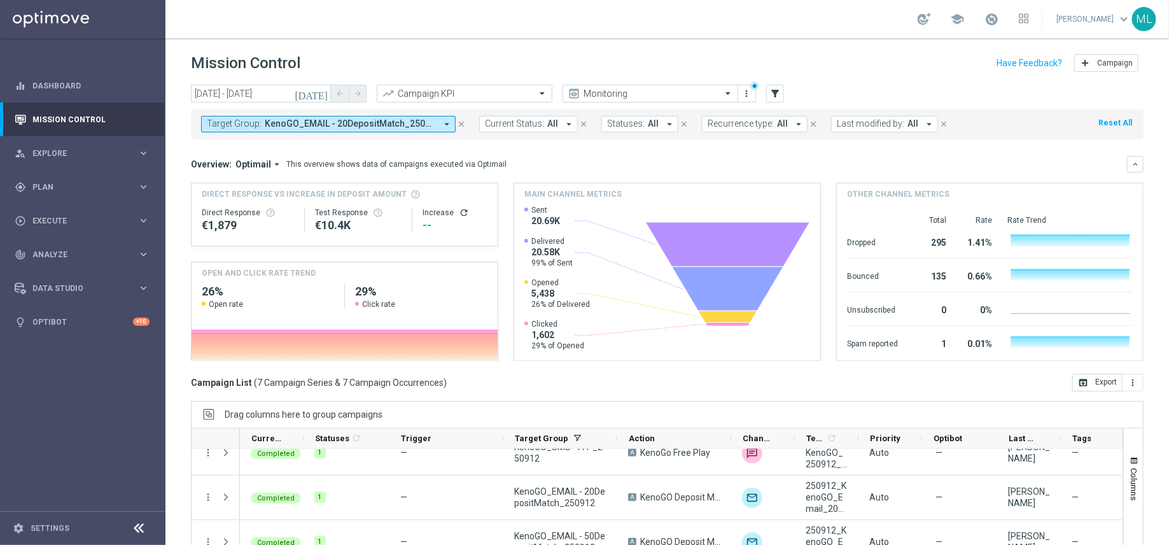
click at [437, 121] on button "Target Group: KenoGO_EMAIL - 20DepositMatch_250912, KenoGO_EMAIL - 50DepositMat…" at bounding box center [328, 124] width 255 height 17
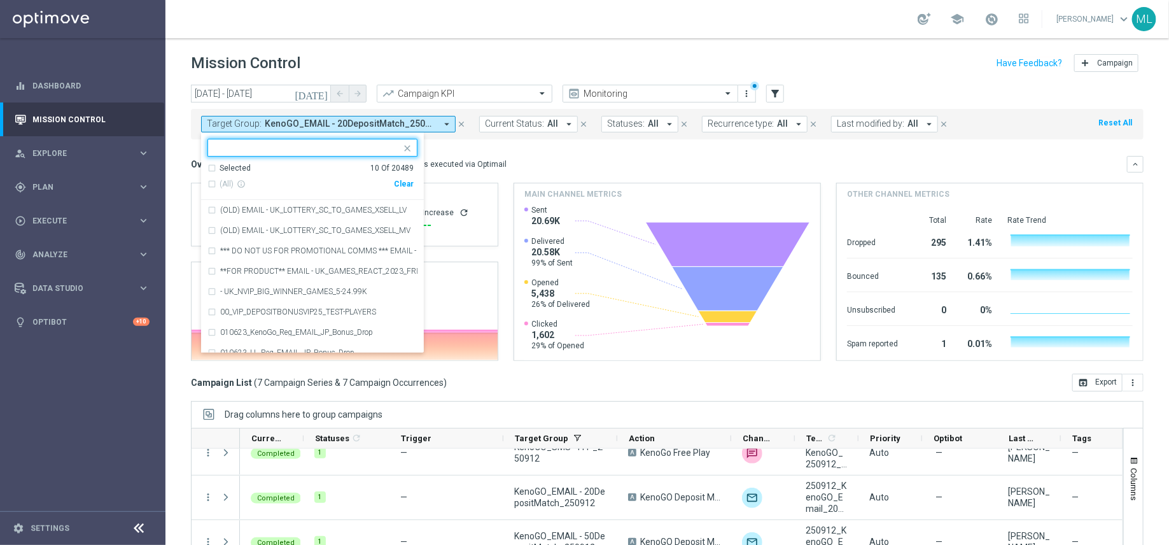
click at [0, 0] on div "Clear" at bounding box center [0, 0] width 0 height 0
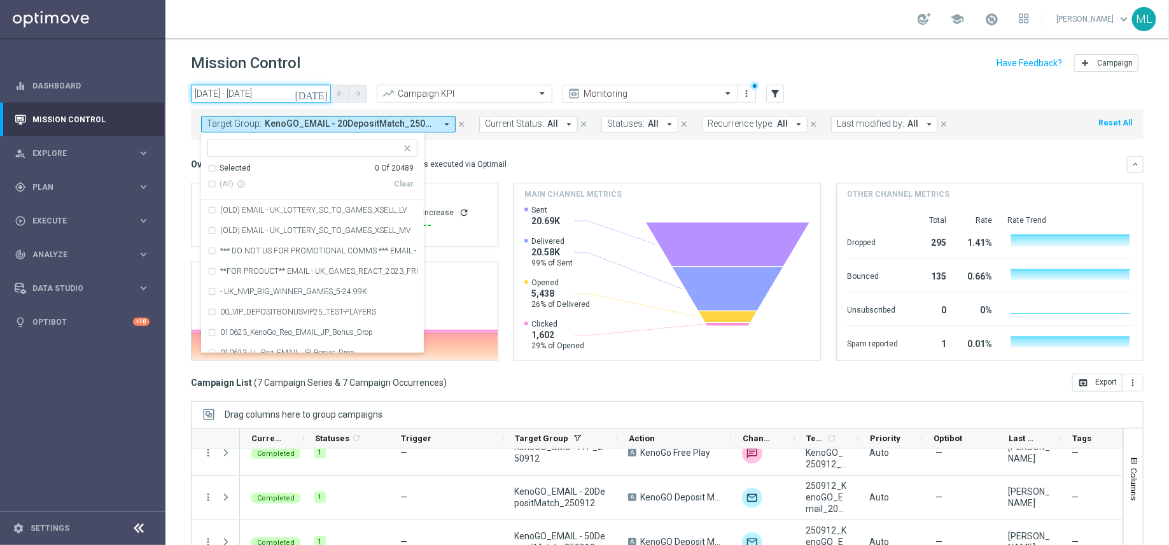
click at [310, 87] on input "12 Sep 2025 - 12 Sep 2025" at bounding box center [261, 94] width 140 height 18
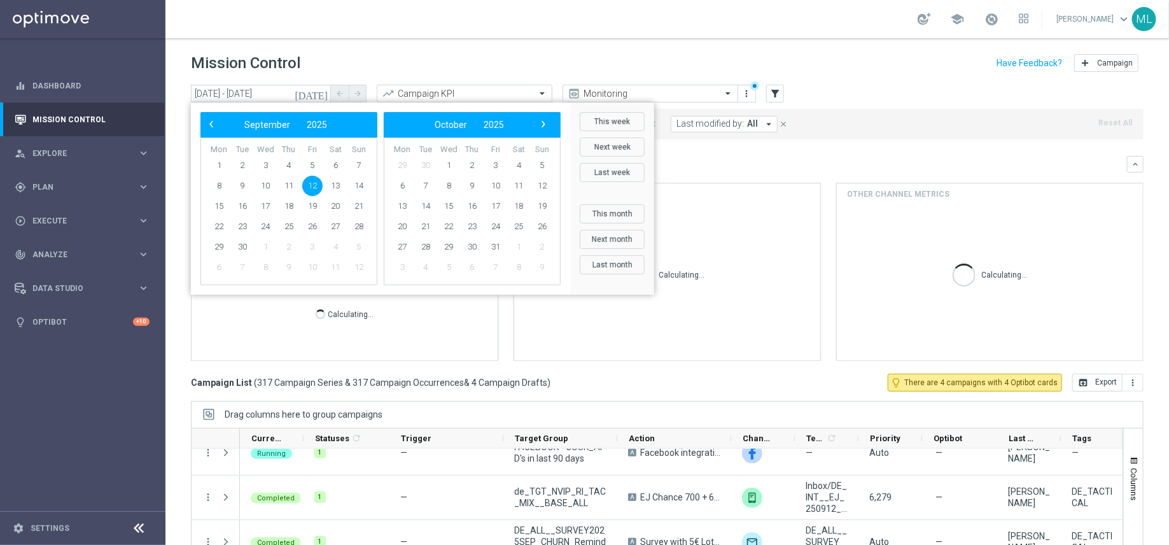
click at [316, 92] on button "[DATE]" at bounding box center [312, 94] width 38 height 19
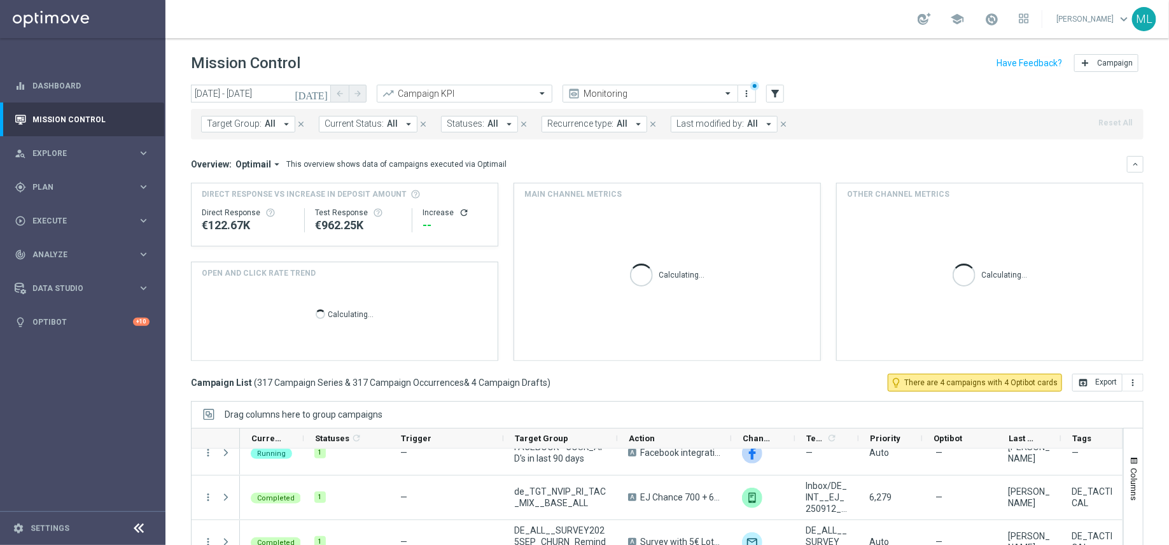
click at [316, 92] on button "[DATE]" at bounding box center [312, 94] width 38 height 19
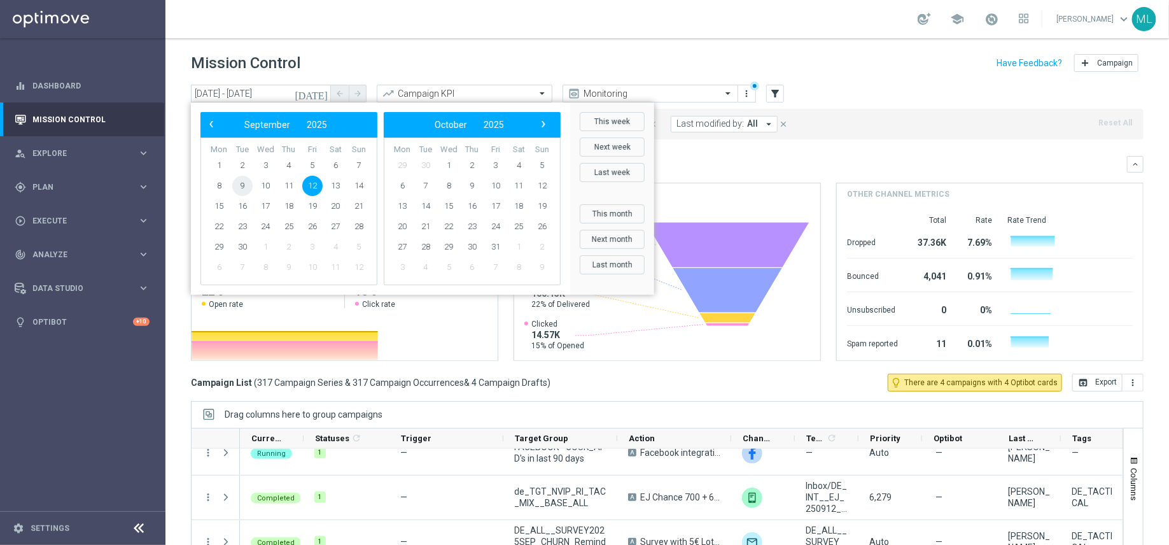
click at [245, 186] on span "9" at bounding box center [242, 186] width 20 height 20
type input "09 Sep 2025 - 09 Sep 2025"
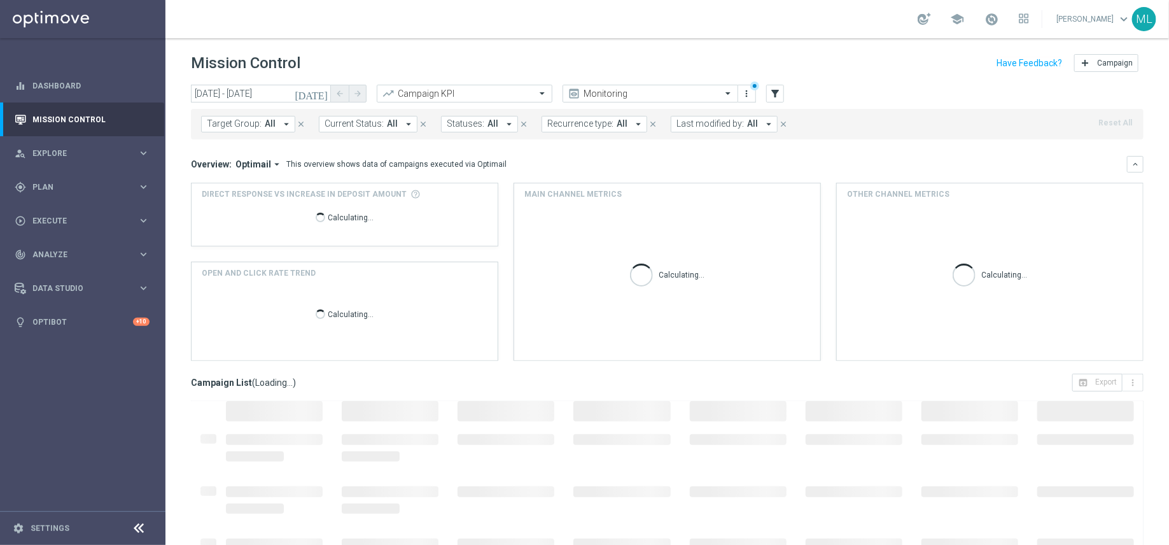
click at [281, 123] on icon "arrow_drop_down" at bounding box center [286, 123] width 11 height 11
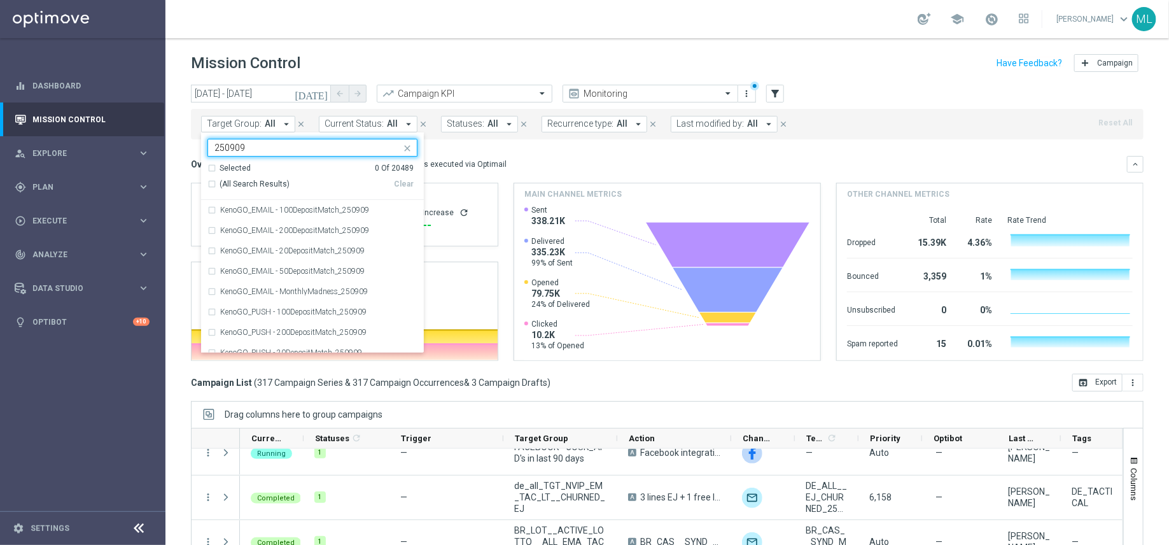
click at [210, 164] on div "Selected 0 Of 20489" at bounding box center [310, 168] width 206 height 11
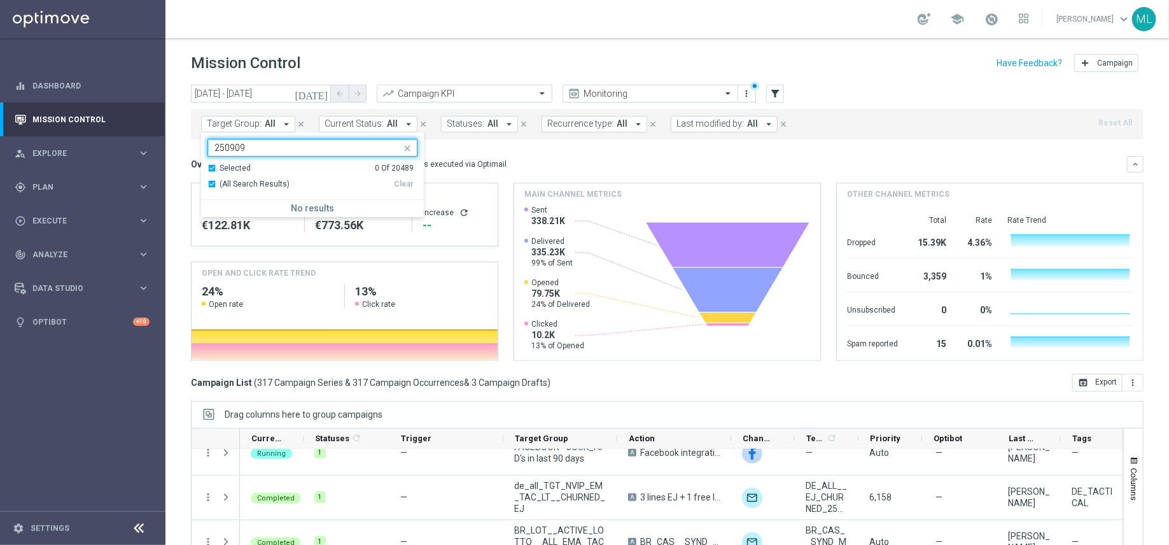
click at [211, 166] on div "Selected 0 Of 20489" at bounding box center [310, 168] width 206 height 11
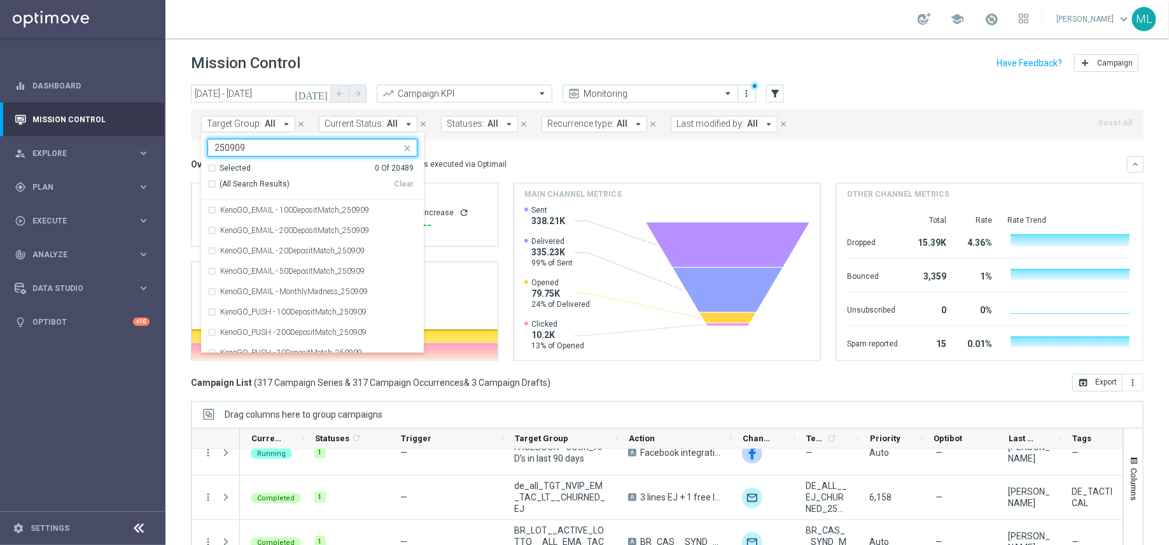
click at [213, 179] on div "(All Search Results)" at bounding box center [300, 184] width 186 height 11
type input "250909"
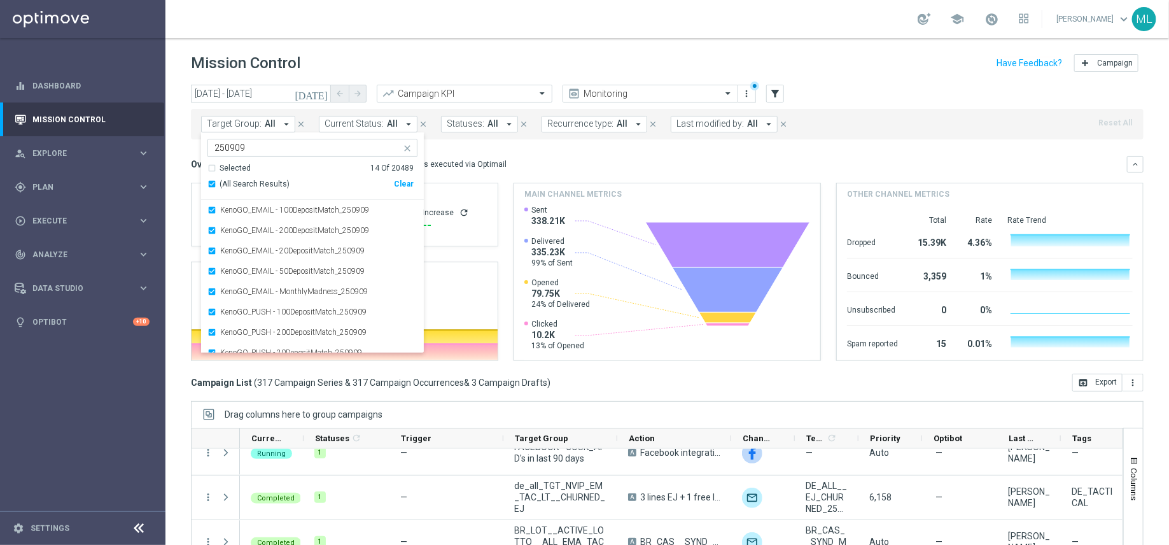
click at [500, 161] on div "Overview: Optimail arrow_drop_down This overview shows data of campaigns execut…" at bounding box center [659, 163] width 936 height 11
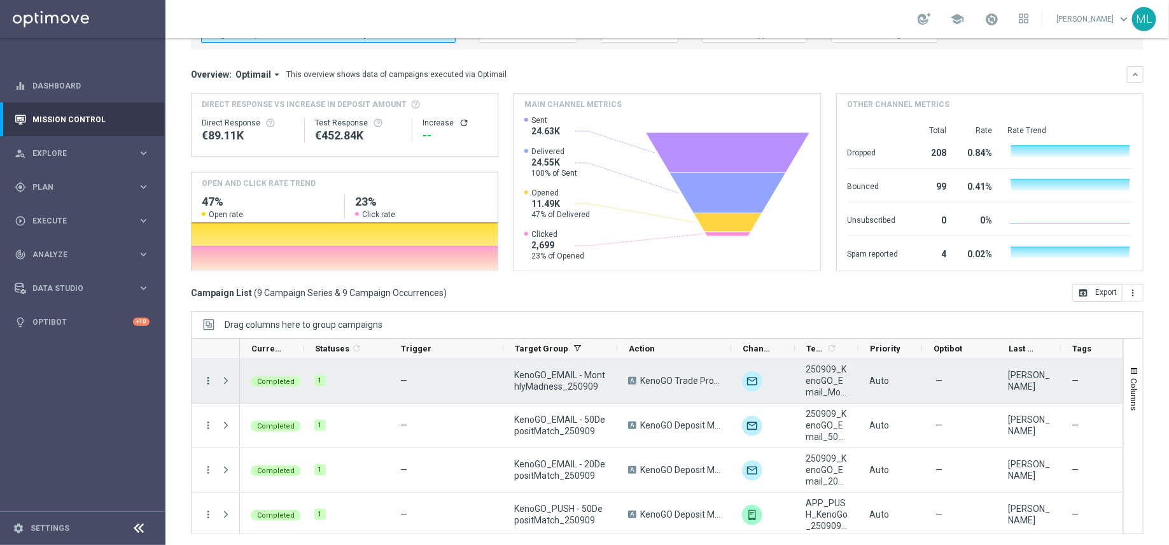
click at [206, 376] on icon "more_vert" at bounding box center [207, 380] width 11 height 11
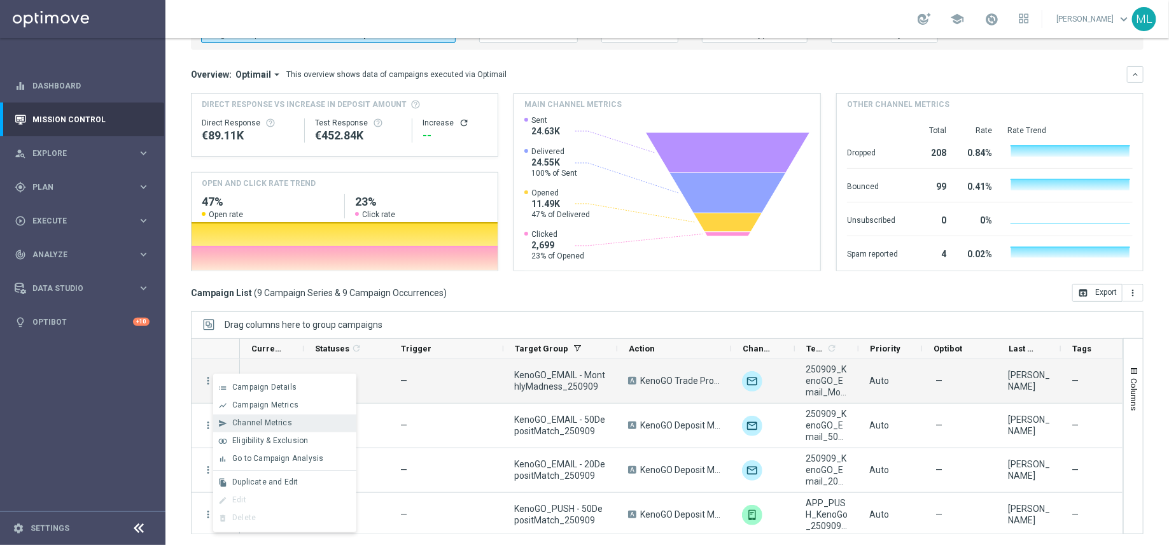
click at [246, 421] on span "Channel Metrics" at bounding box center [262, 422] width 60 height 9
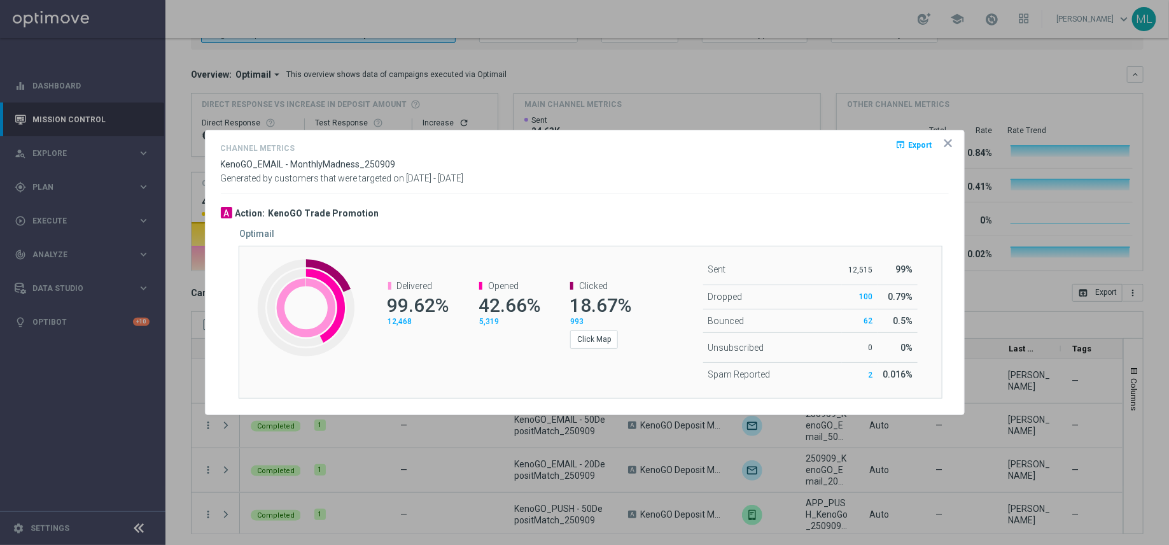
click at [947, 144] on icon "icon" at bounding box center [948, 143] width 6 height 6
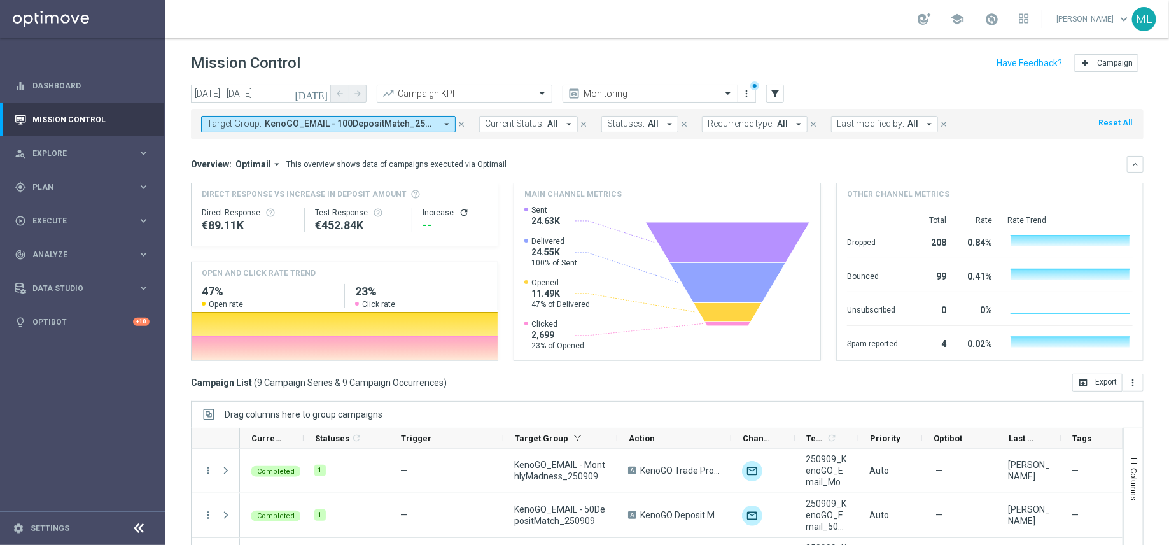
click at [321, 92] on icon "[DATE]" at bounding box center [312, 93] width 34 height 11
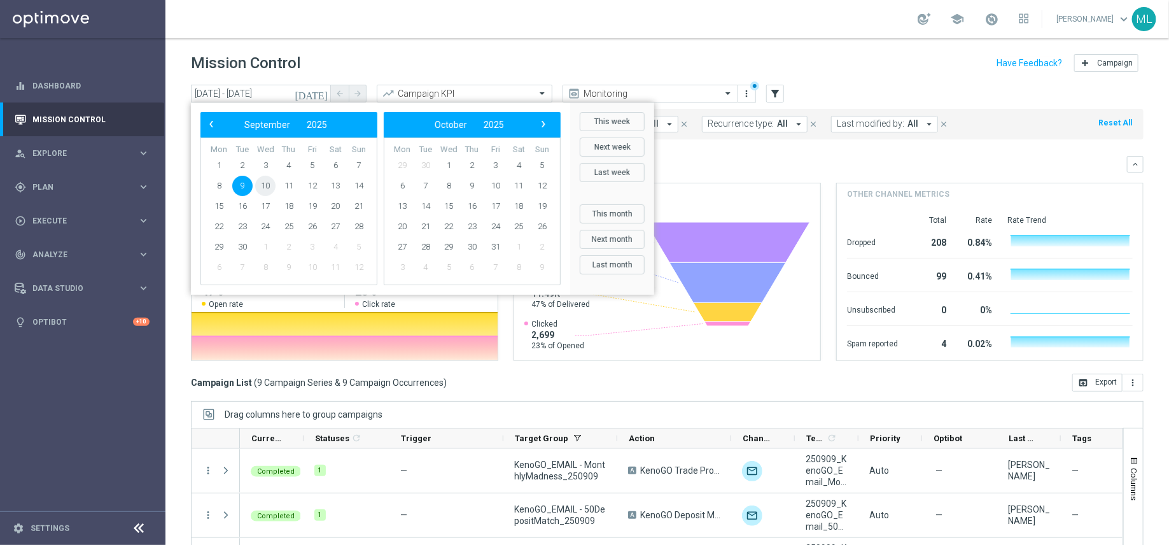
click at [267, 186] on span "10" at bounding box center [265, 186] width 20 height 20
type input "10 Sep 2025 - 10 Sep 2025"
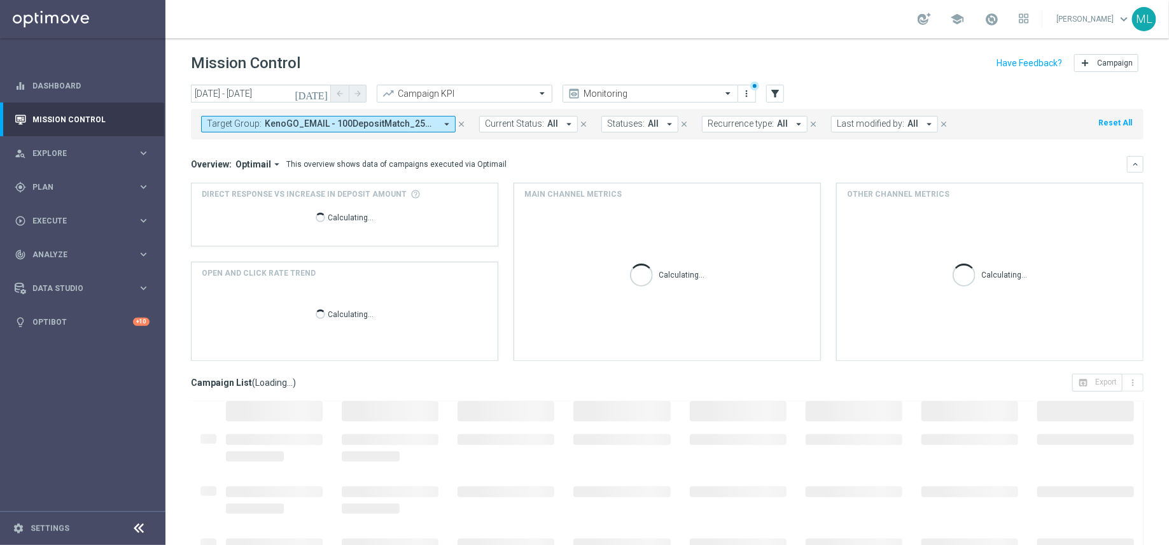
click at [390, 127] on span "KenoGO_EMAIL - 100DepositMatch_250909, KenoGO_EMAIL - 200DepositMatch_250909, K…" at bounding box center [350, 123] width 171 height 11
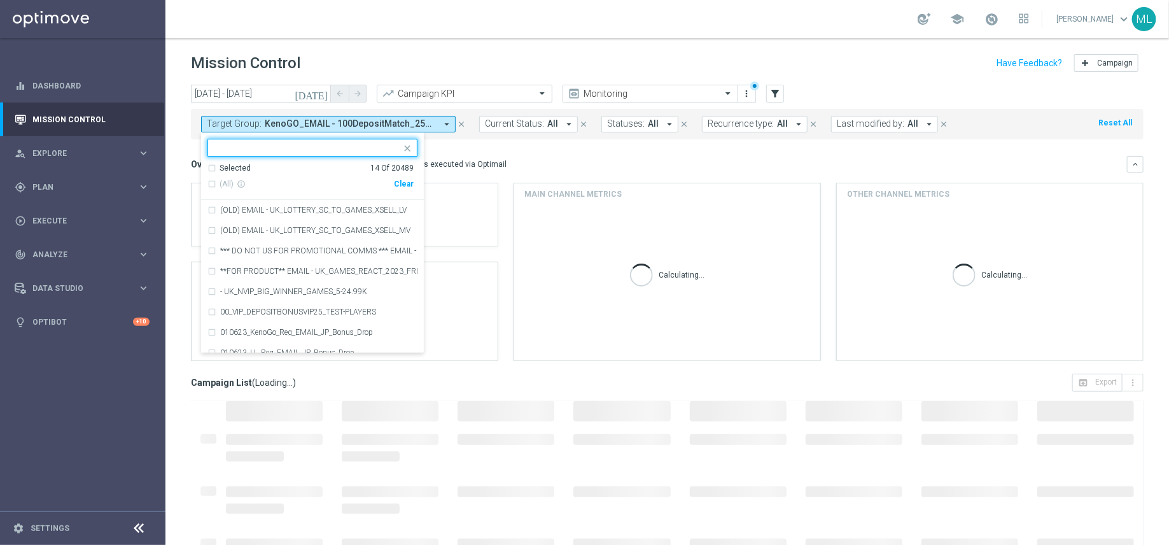
click at [0, 0] on div "Clear" at bounding box center [0, 0] width 0 height 0
click at [258, 146] on input "text" at bounding box center [307, 148] width 186 height 11
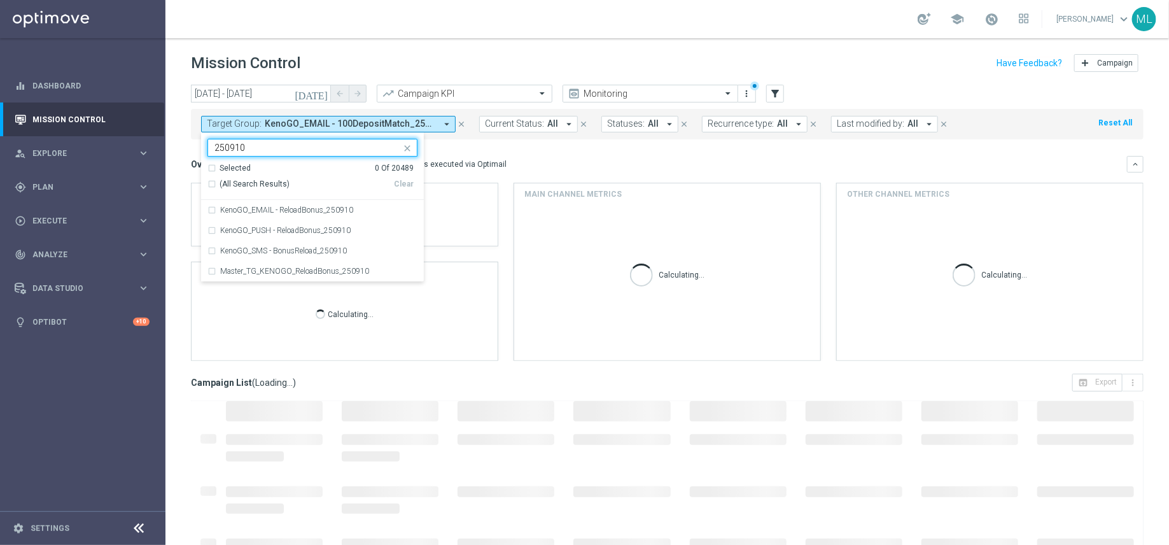
click at [209, 181] on div "(All Search Results)" at bounding box center [300, 184] width 186 height 11
type input "250910"
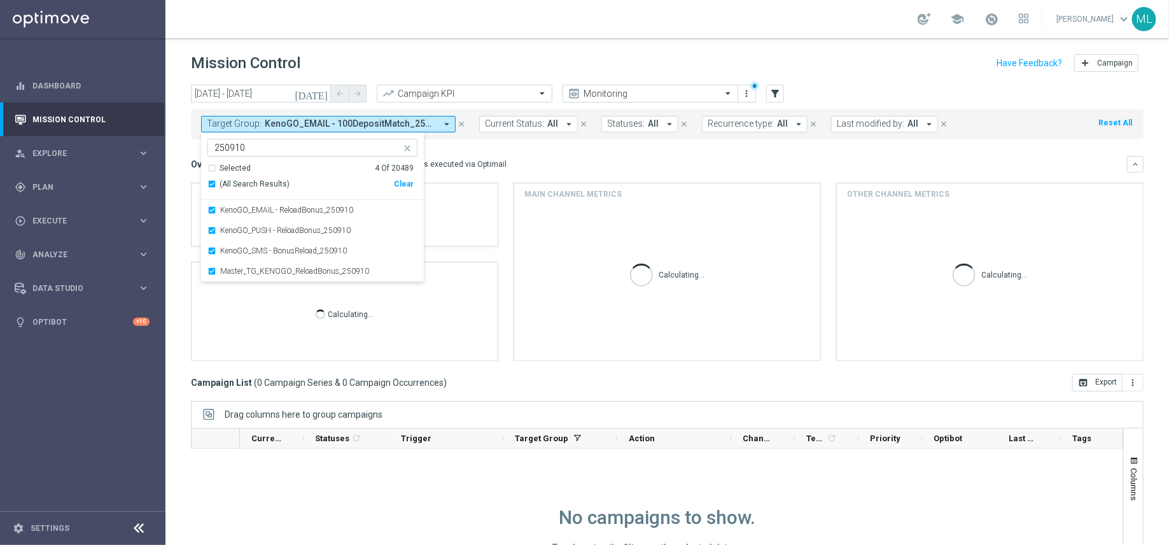
click at [549, 153] on mini-dashboard "Overview: Optimail arrow_drop_down This overview shows data of campaigns execut…" at bounding box center [667, 256] width 952 height 234
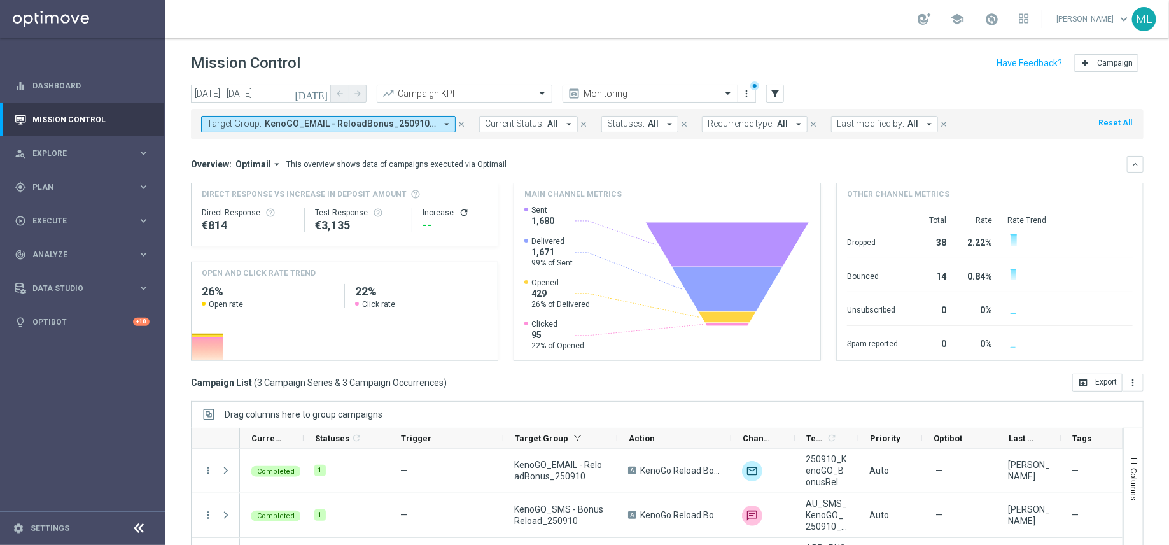
scroll to position [90, 0]
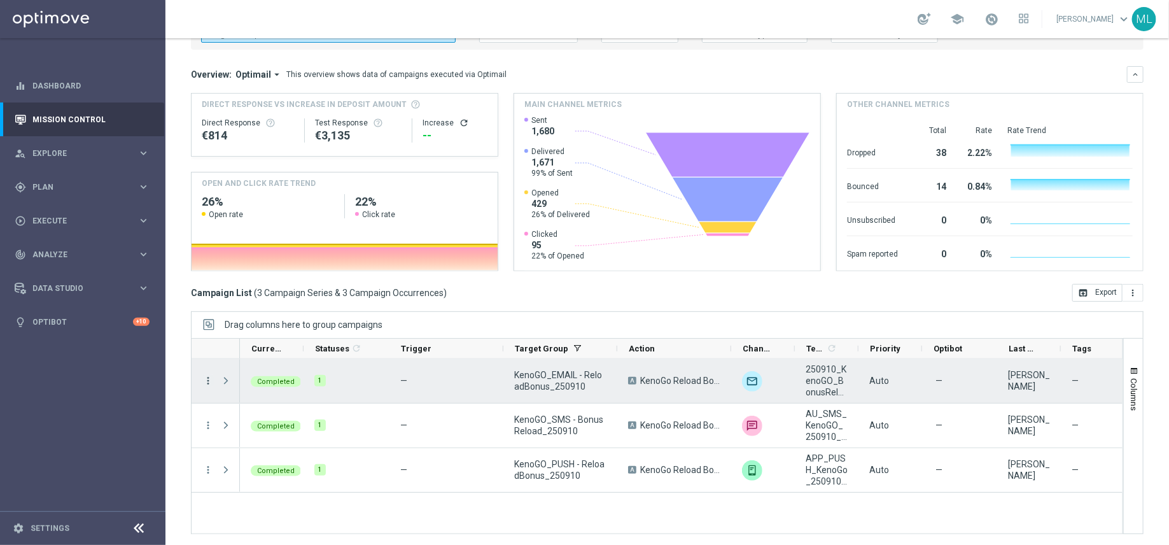
click at [209, 378] on icon "more_vert" at bounding box center [207, 380] width 11 height 11
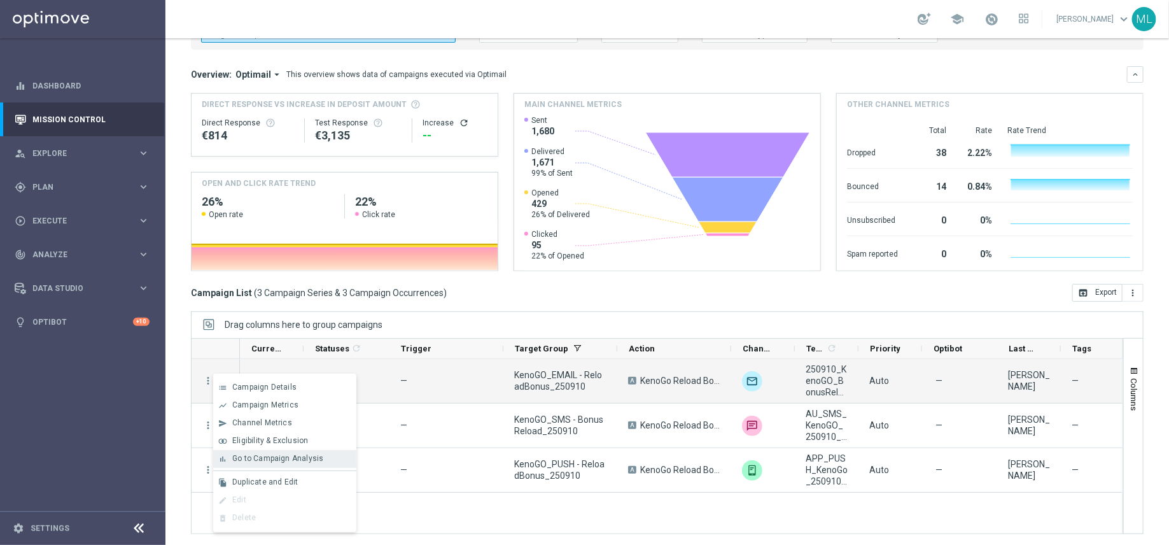
click at [260, 454] on span "Go to Campaign Analysis" at bounding box center [277, 458] width 91 height 9
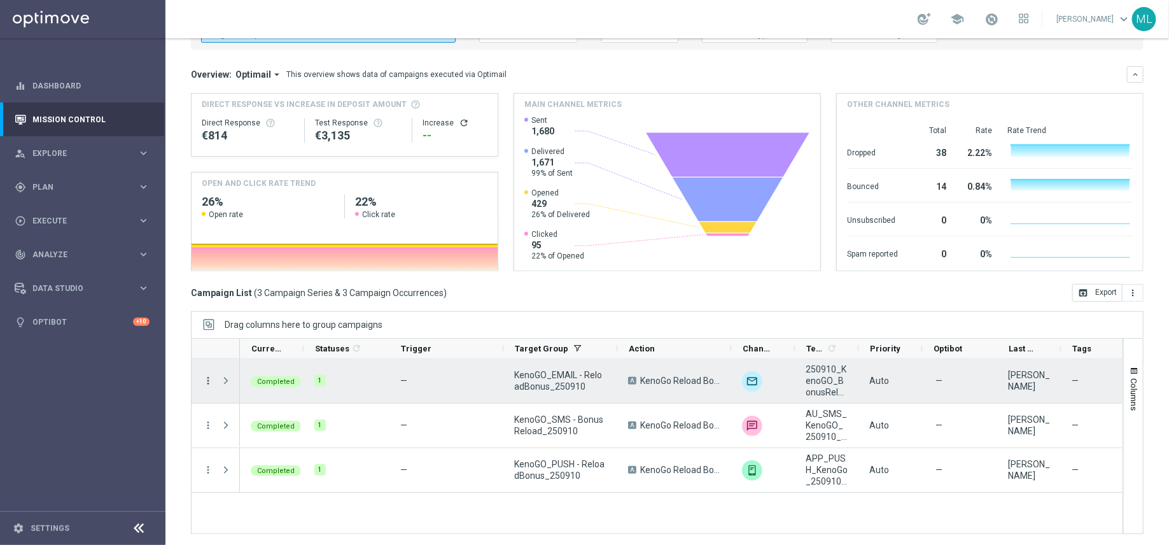
click at [209, 379] on icon "more_vert" at bounding box center [207, 380] width 11 height 11
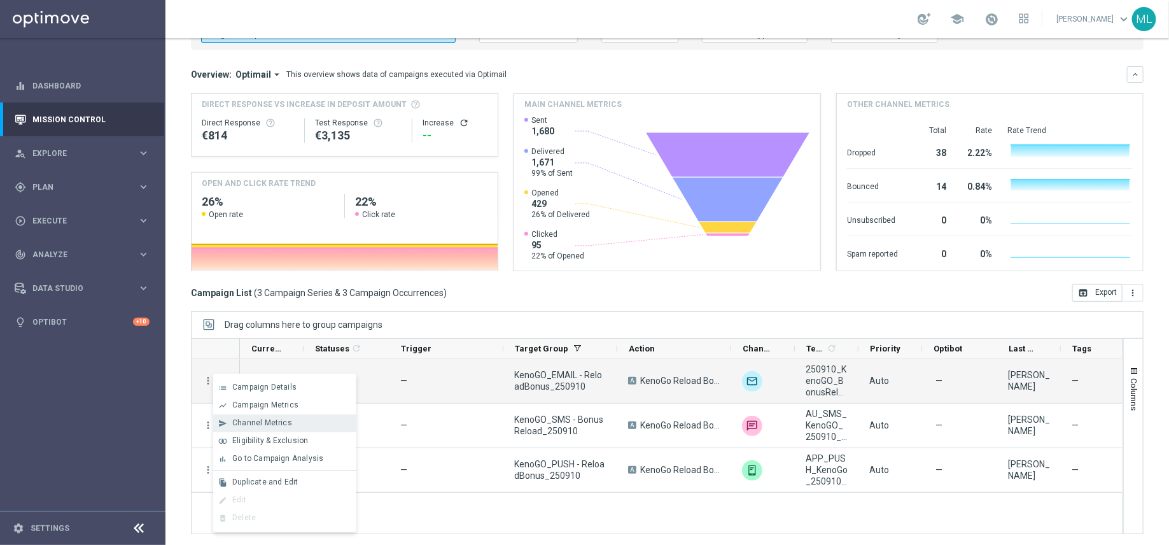
click at [251, 426] on span "Channel Metrics" at bounding box center [262, 422] width 60 height 9
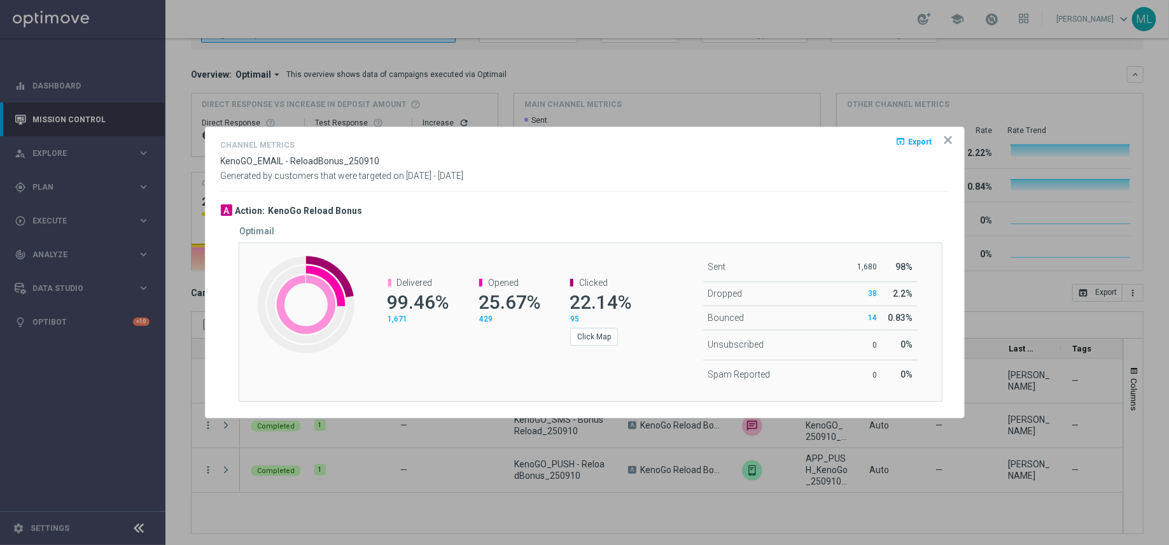
click at [945, 143] on icon "icon" at bounding box center [948, 140] width 6 height 6
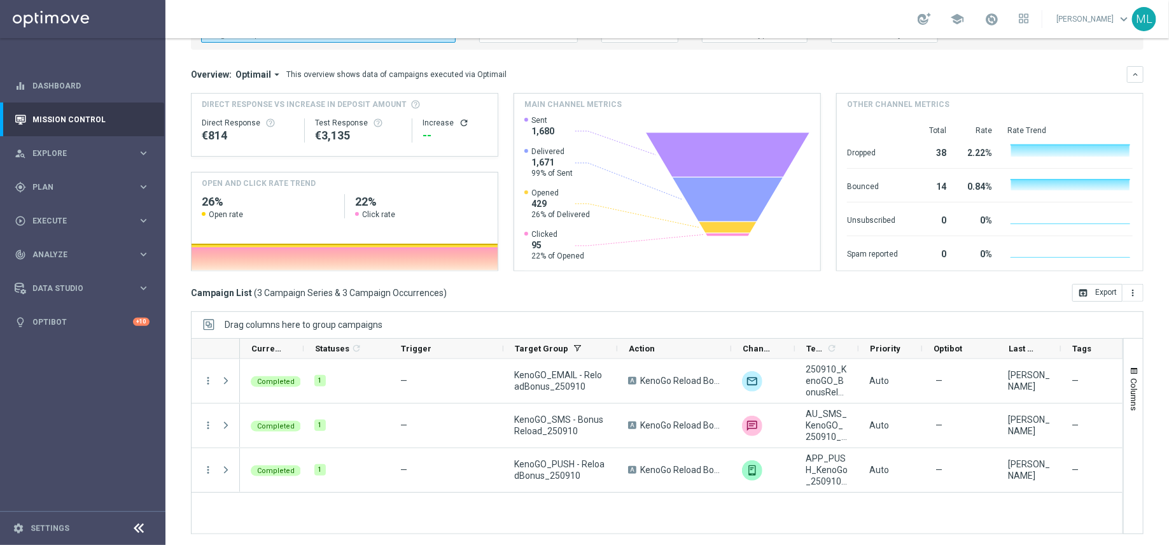
scroll to position [0, 0]
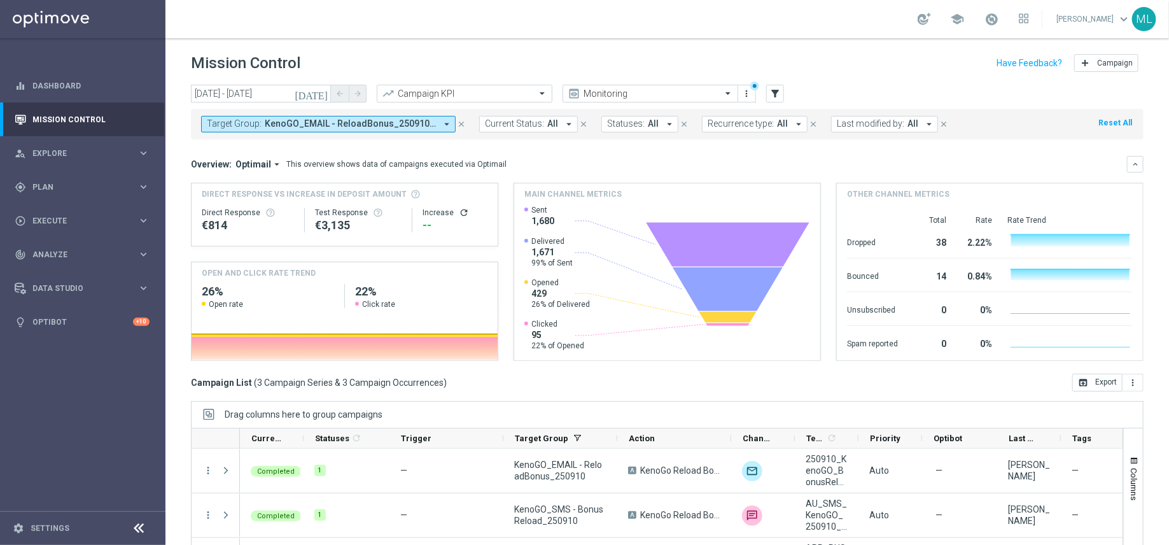
click at [440, 125] on button "Target Group: KenoGO_EMAIL - ReloadBonus_250910, KenoGO_PUSH - ReloadBonus_2509…" at bounding box center [328, 124] width 255 height 17
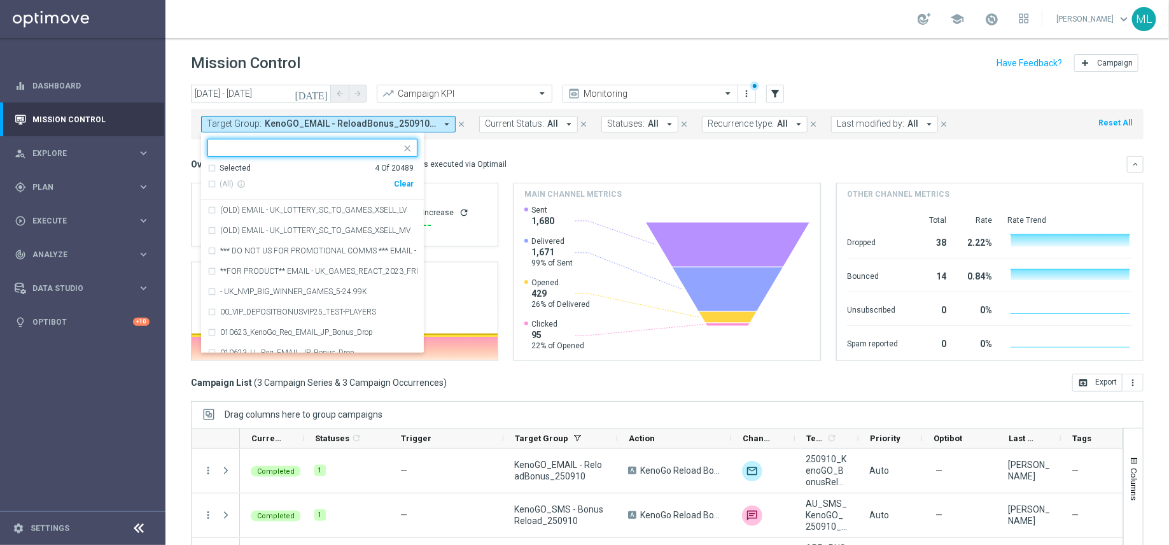
click at [320, 98] on icon "[DATE]" at bounding box center [312, 93] width 34 height 11
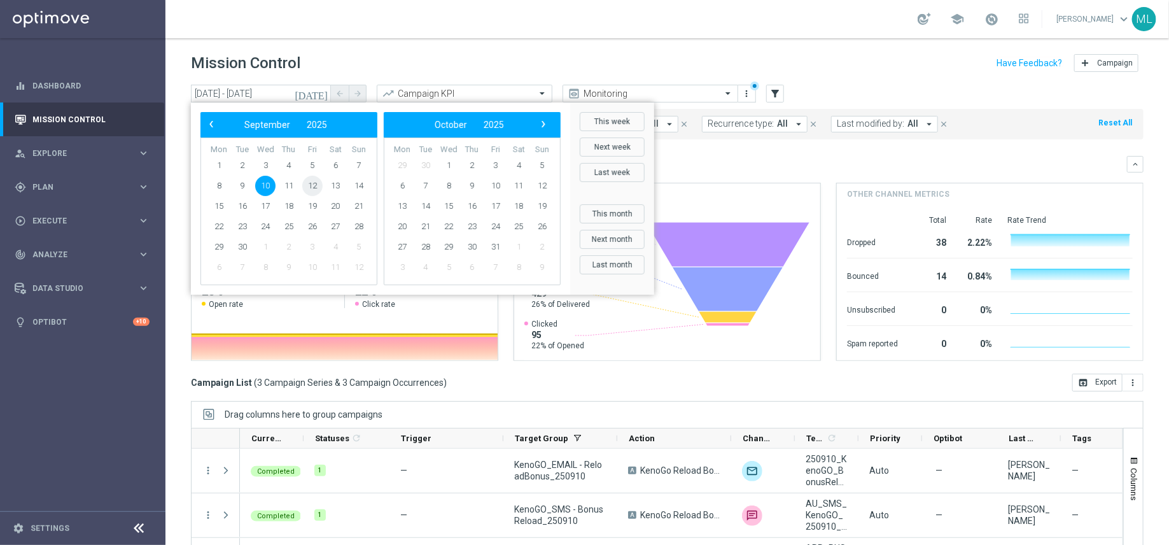
click at [309, 185] on span "12" at bounding box center [312, 186] width 20 height 20
type input "12 Sep 2025 - 12 Sep 2025"
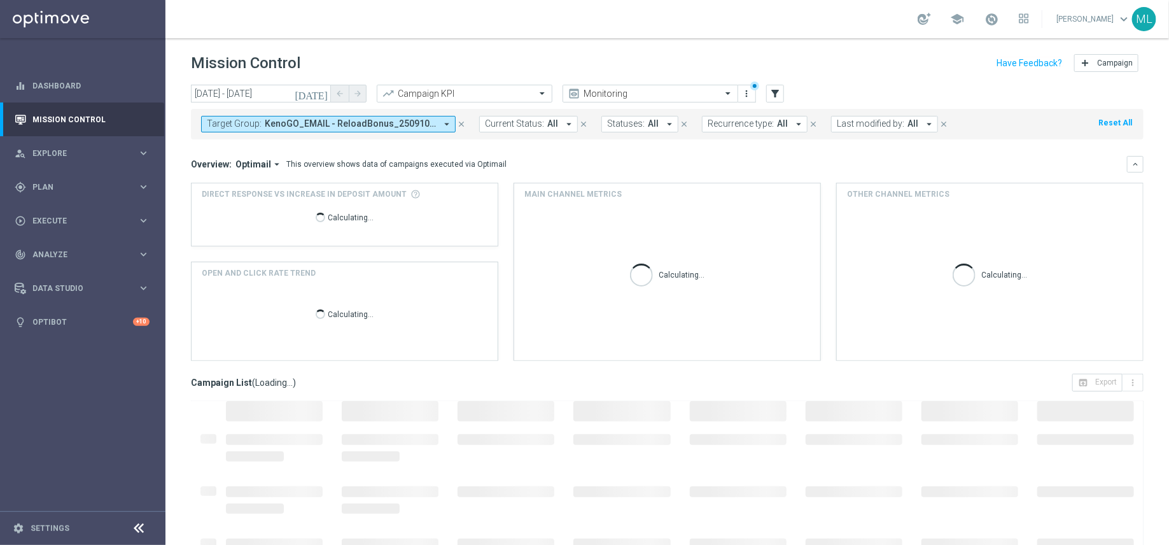
click at [417, 122] on span "KenoGO_EMAIL - ReloadBonus_250910, KenoGO_PUSH - ReloadBonus_250910, KenoGO_SMS…" at bounding box center [350, 123] width 171 height 11
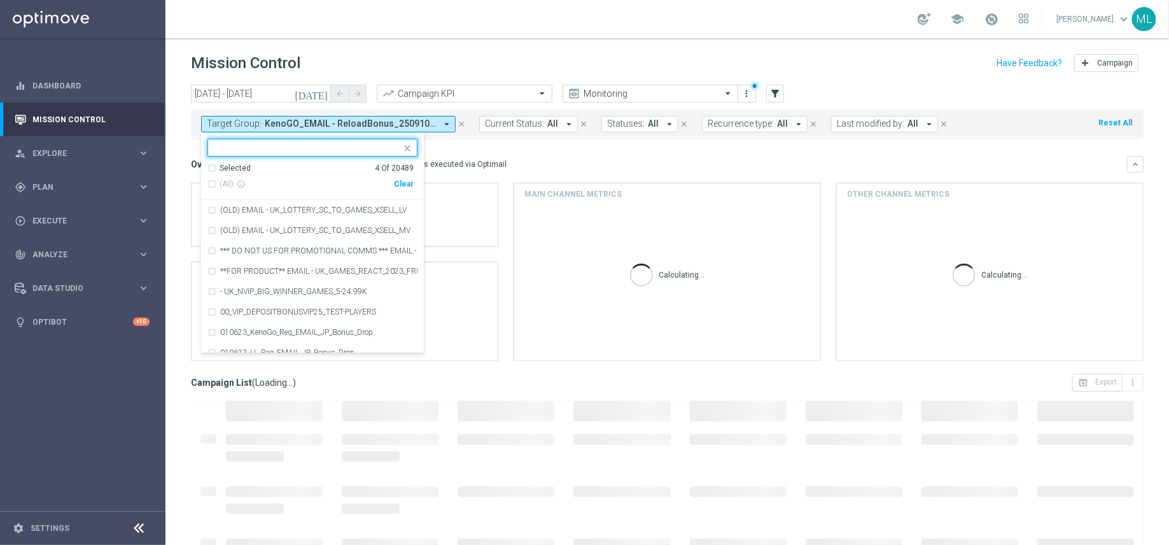
click at [0, 0] on div "Clear" at bounding box center [0, 0] width 0 height 0
click at [303, 147] on input "text" at bounding box center [307, 148] width 186 height 11
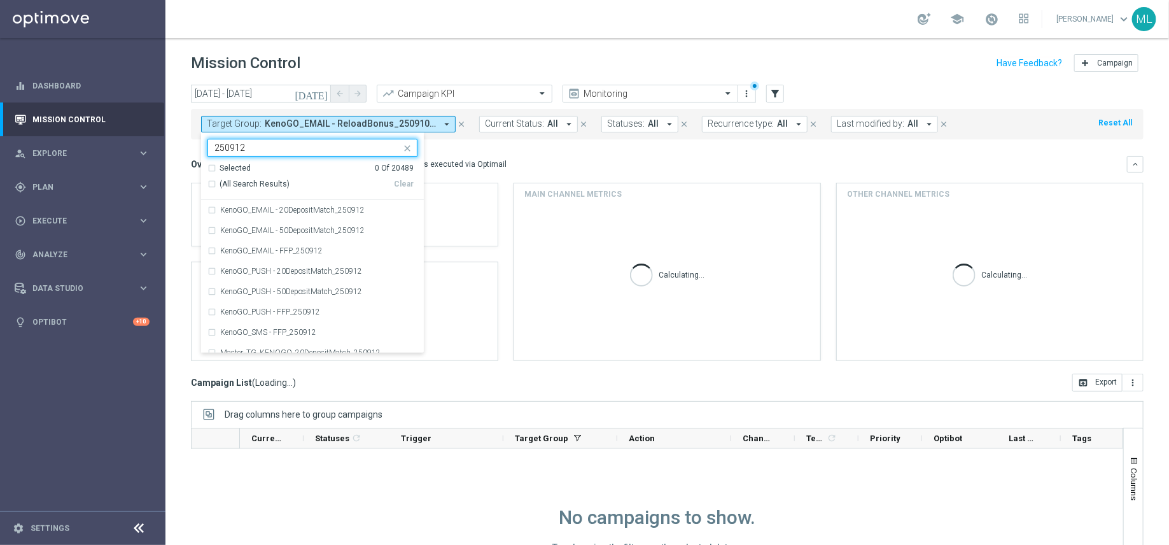
click at [213, 181] on div "(All Search Results)" at bounding box center [300, 184] width 186 height 11
type input "250912"
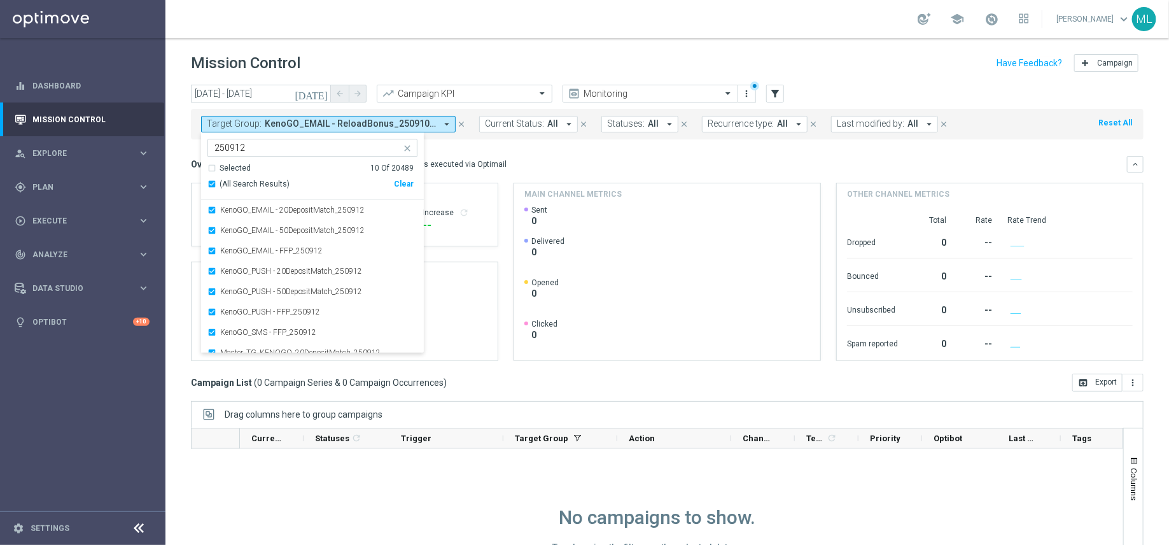
click at [517, 146] on mini-dashboard "Overview: Optimail arrow_drop_down This overview shows data of campaigns execut…" at bounding box center [667, 256] width 952 height 234
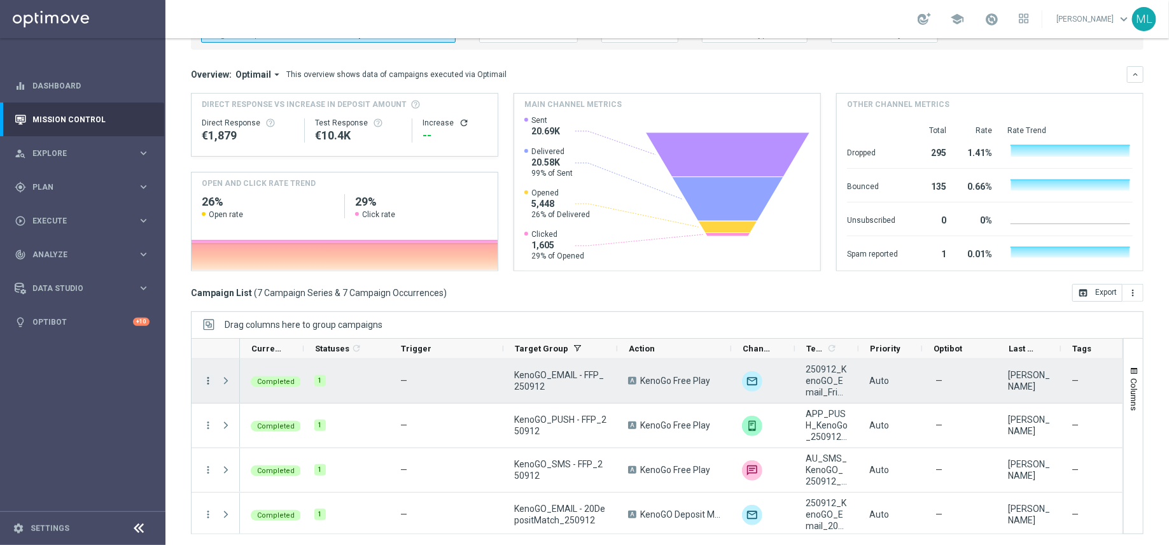
click at [207, 375] on icon "more_vert" at bounding box center [207, 380] width 11 height 11
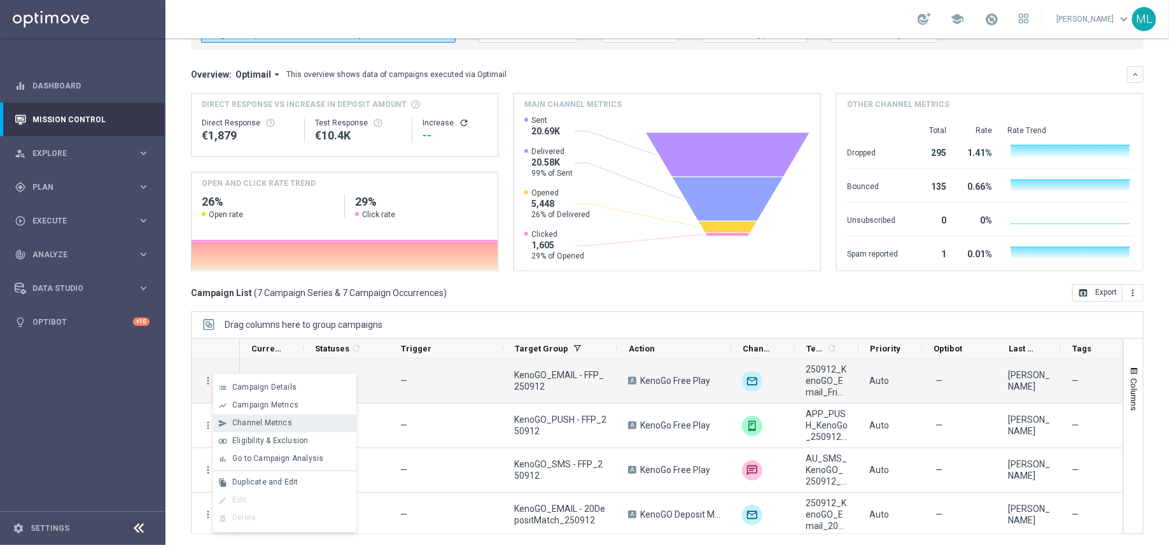
click at [279, 426] on span "Channel Metrics" at bounding box center [262, 422] width 60 height 9
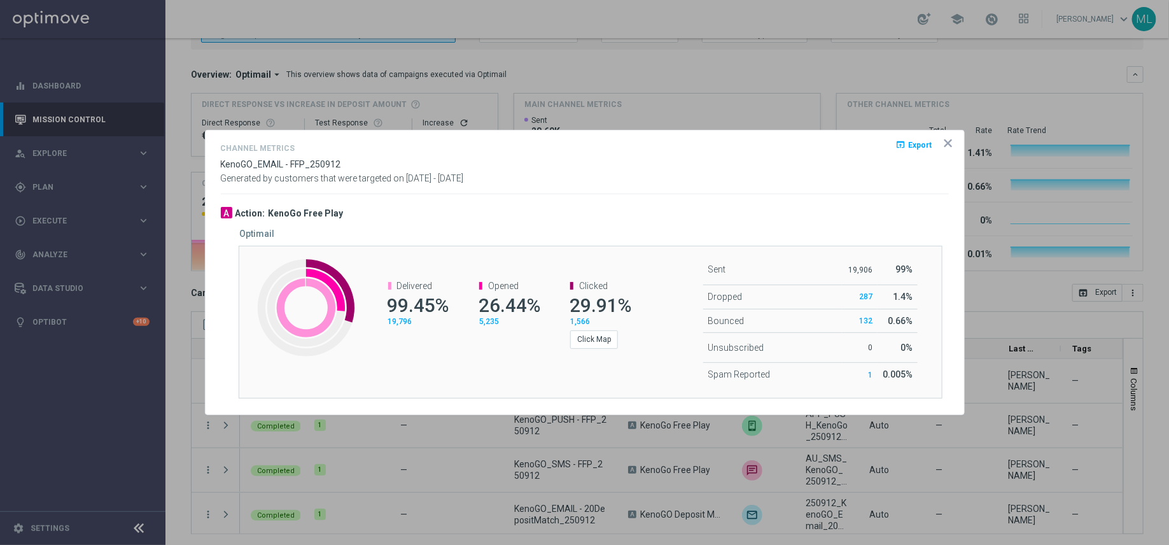
click at [945, 144] on icon "icon" at bounding box center [948, 143] width 13 height 13
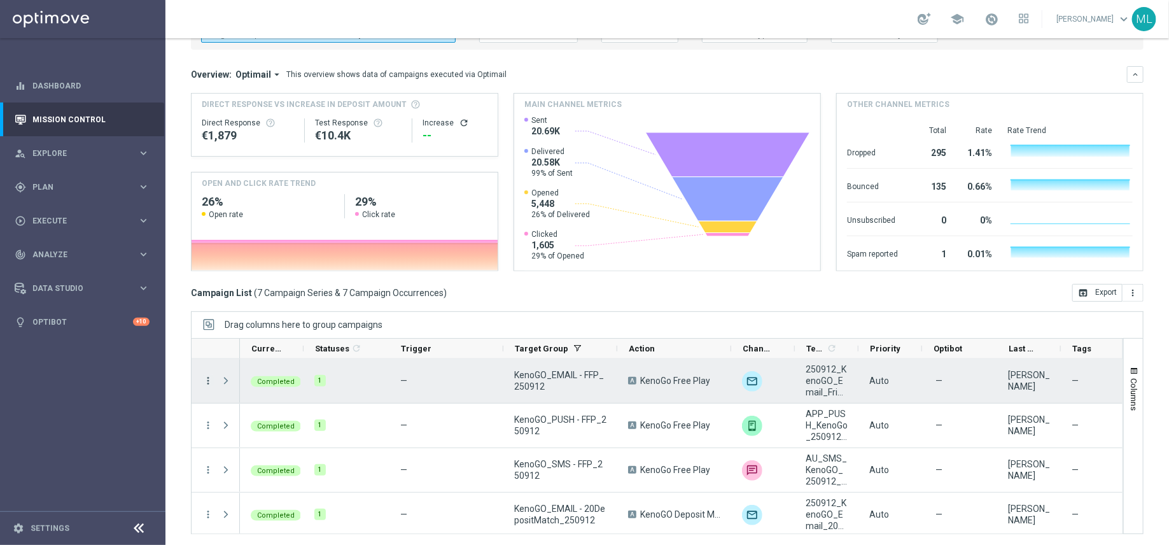
click at [207, 379] on icon "more_vert" at bounding box center [207, 380] width 11 height 11
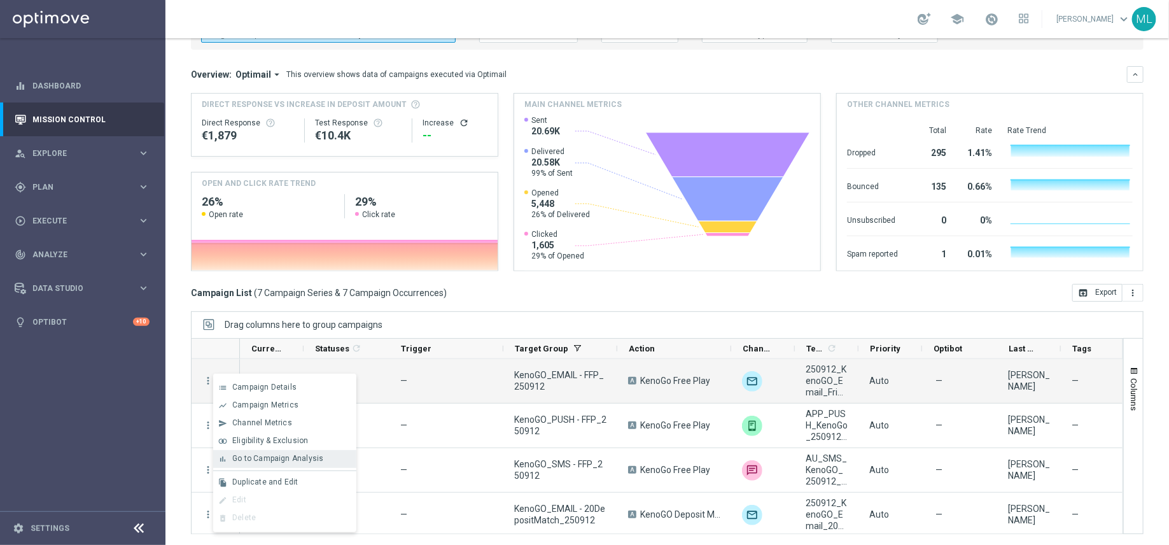
click at [253, 453] on div "bar_chart Go to Campaign Analysis" at bounding box center [284, 459] width 143 height 18
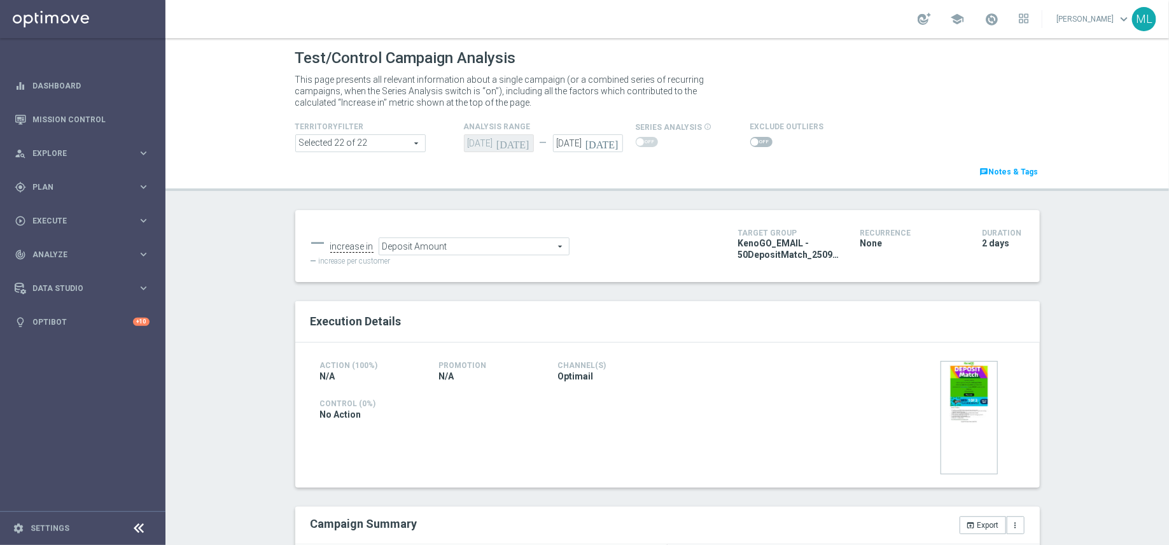
click at [479, 242] on span "Deposit Amount" at bounding box center [474, 246] width 190 height 17
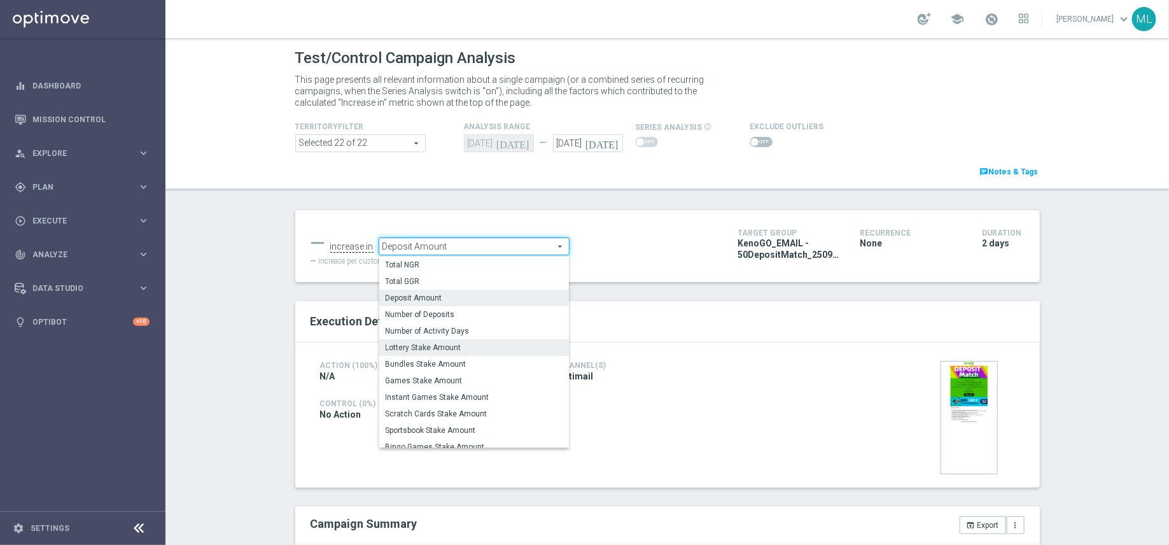
click at [465, 347] on span "Lottery Stake Amount" at bounding box center [474, 347] width 177 height 10
type input "Lottery Stake Amount"
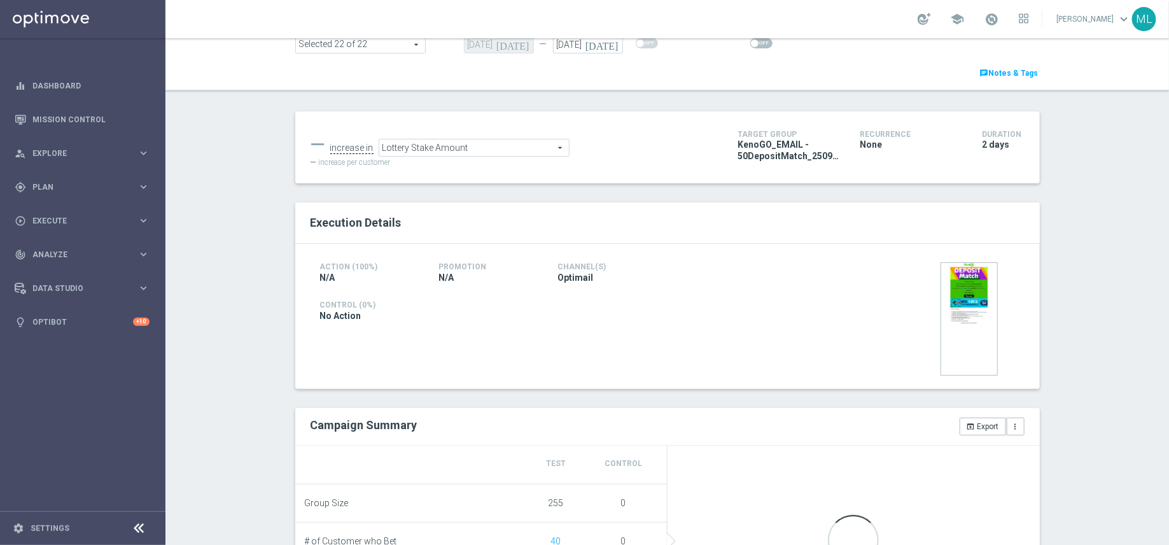
scroll to position [99, 0]
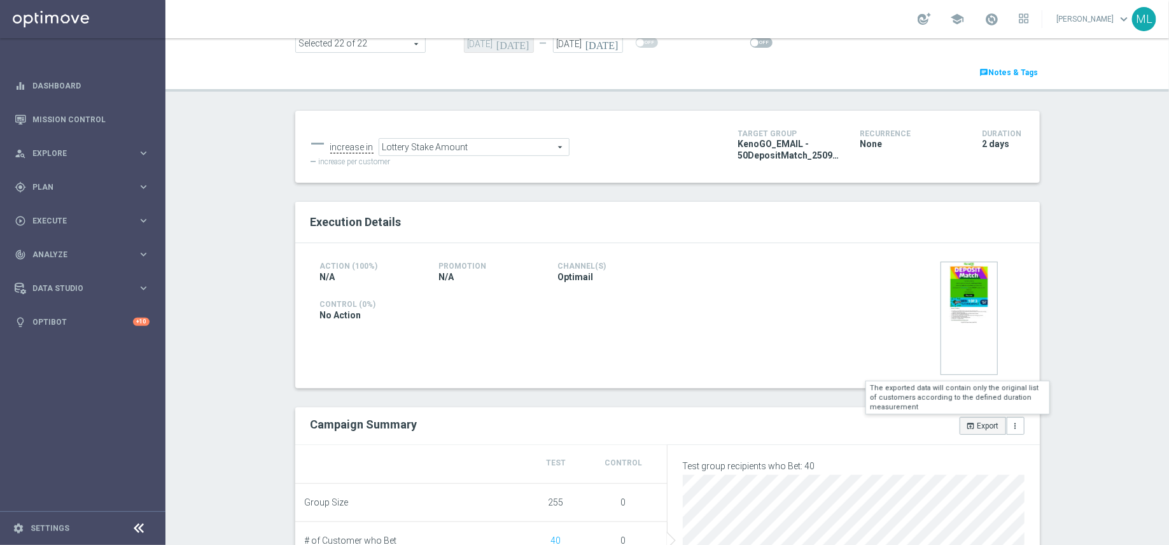
click at [972, 423] on icon "open_in_browser" at bounding box center [970, 425] width 9 height 9
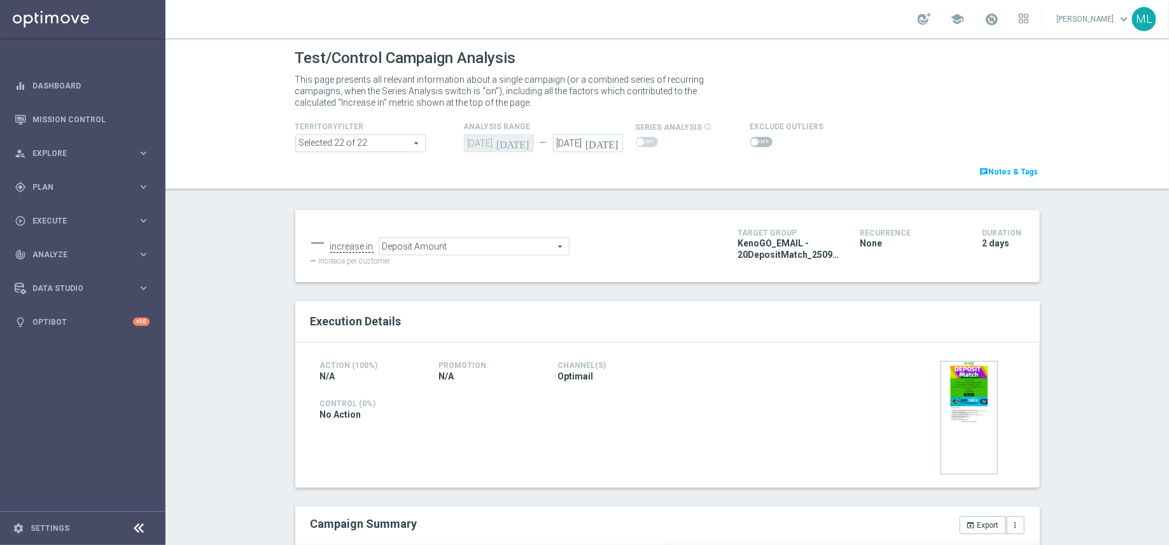
click at [459, 248] on span "Deposit Amount" at bounding box center [474, 246] width 190 height 17
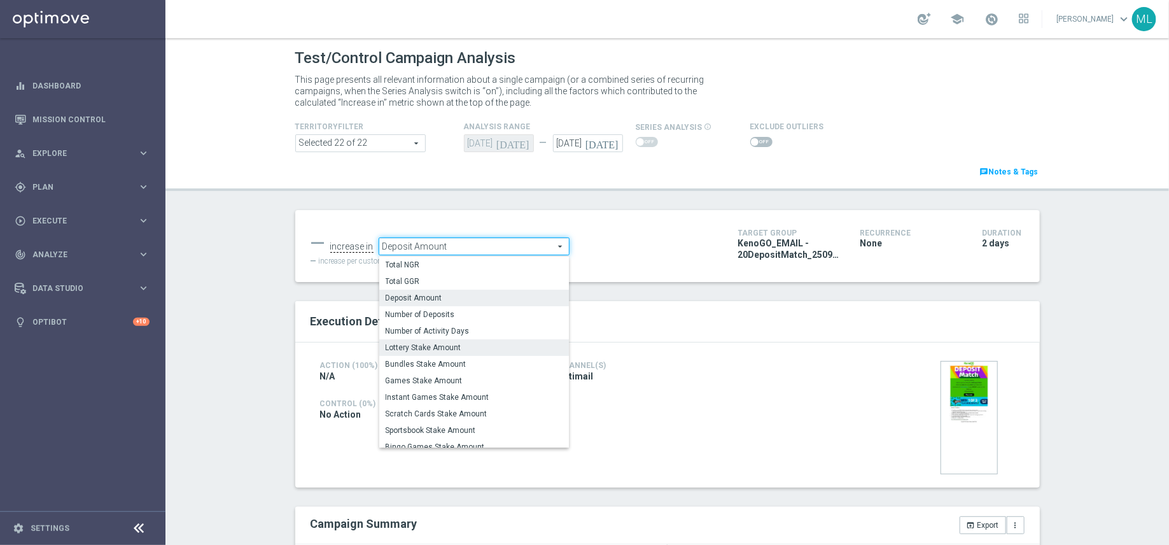
click at [467, 344] on span "Lottery Stake Amount" at bounding box center [474, 347] width 177 height 10
type input "Lottery Stake Amount"
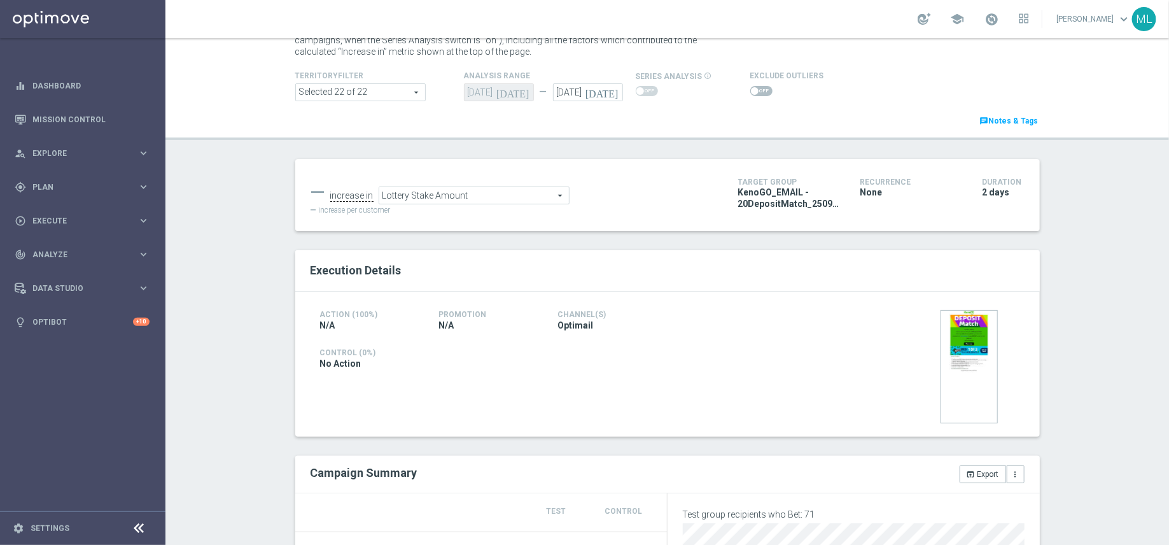
scroll to position [52, 0]
click at [975, 477] on button "open_in_browser Export" at bounding box center [982, 473] width 46 height 18
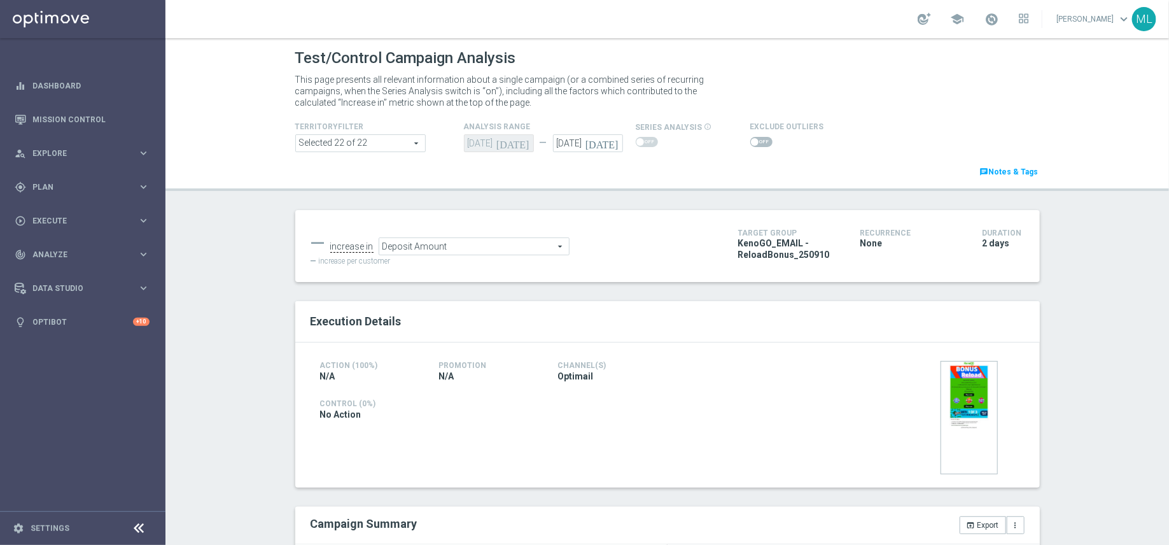
click at [444, 244] on span "Deposit Amount" at bounding box center [474, 246] width 190 height 17
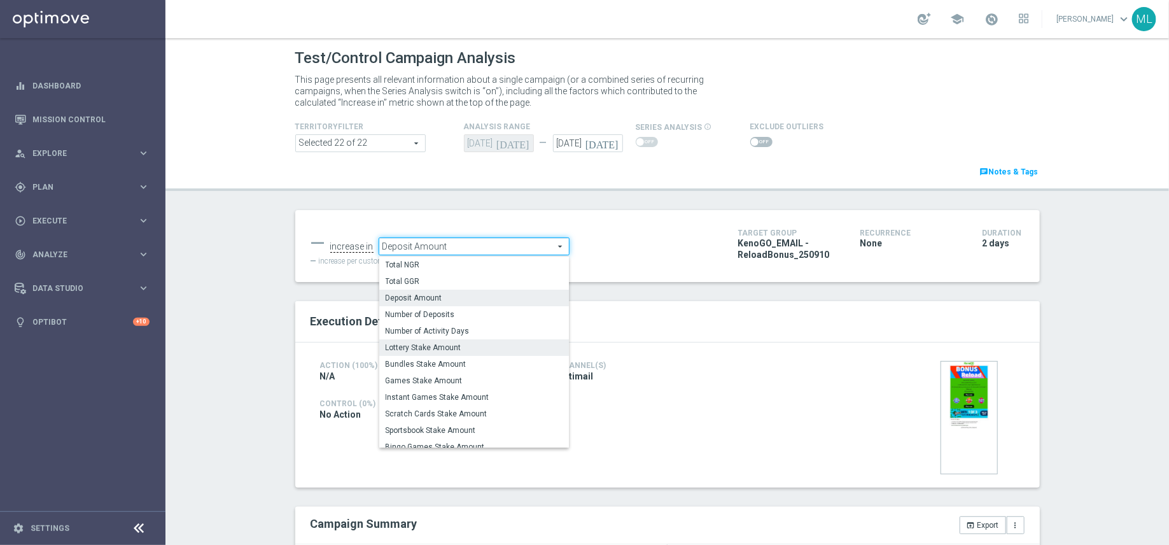
click at [439, 350] on span "Lottery Stake Amount" at bounding box center [474, 347] width 177 height 10
type input "Lottery Stake Amount"
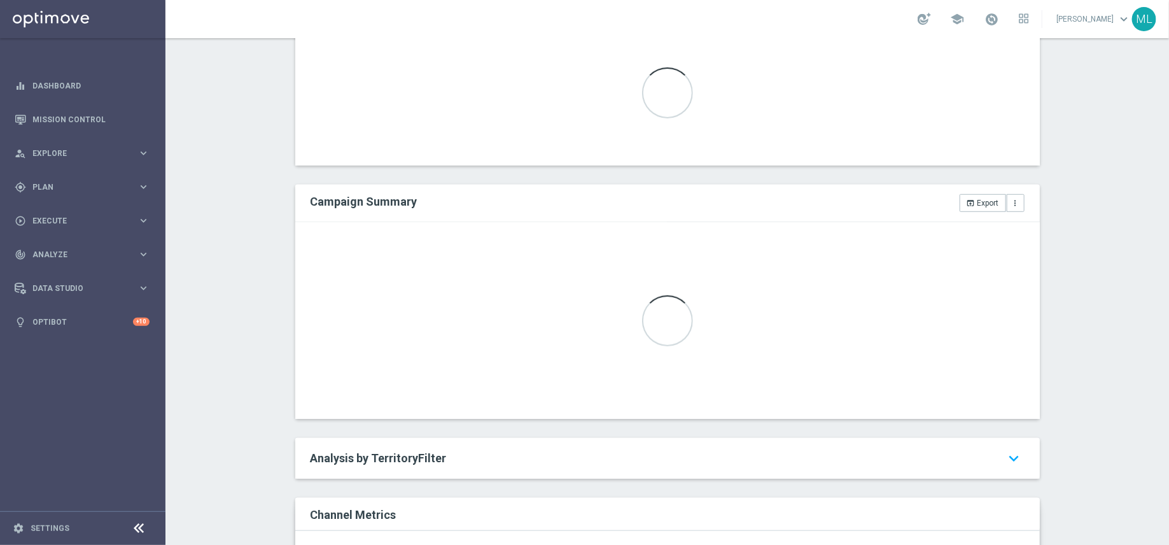
scroll to position [324, 0]
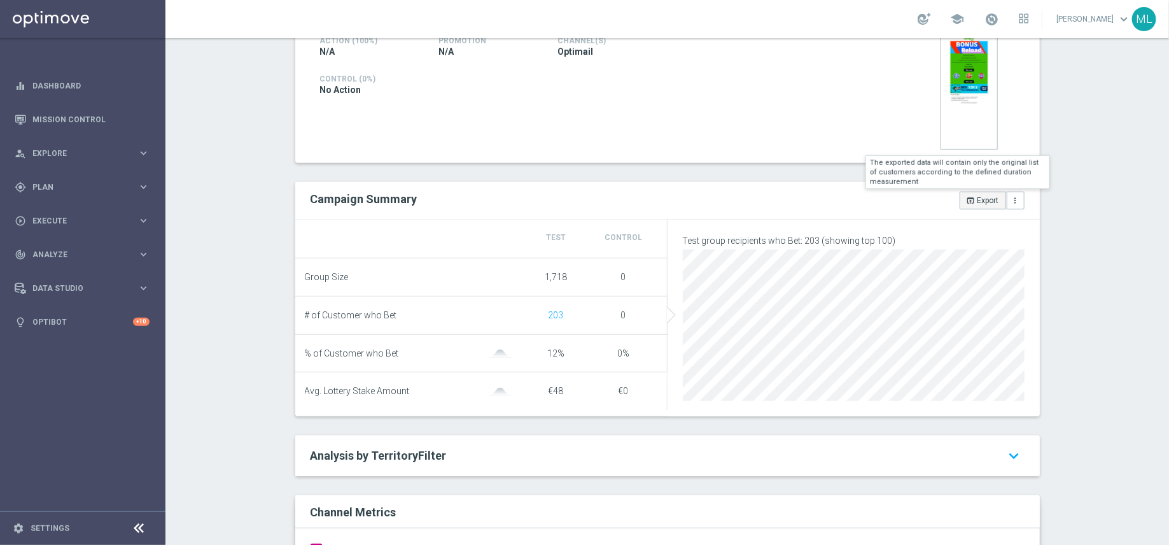
click at [974, 201] on icon "open_in_browser" at bounding box center [970, 200] width 9 height 9
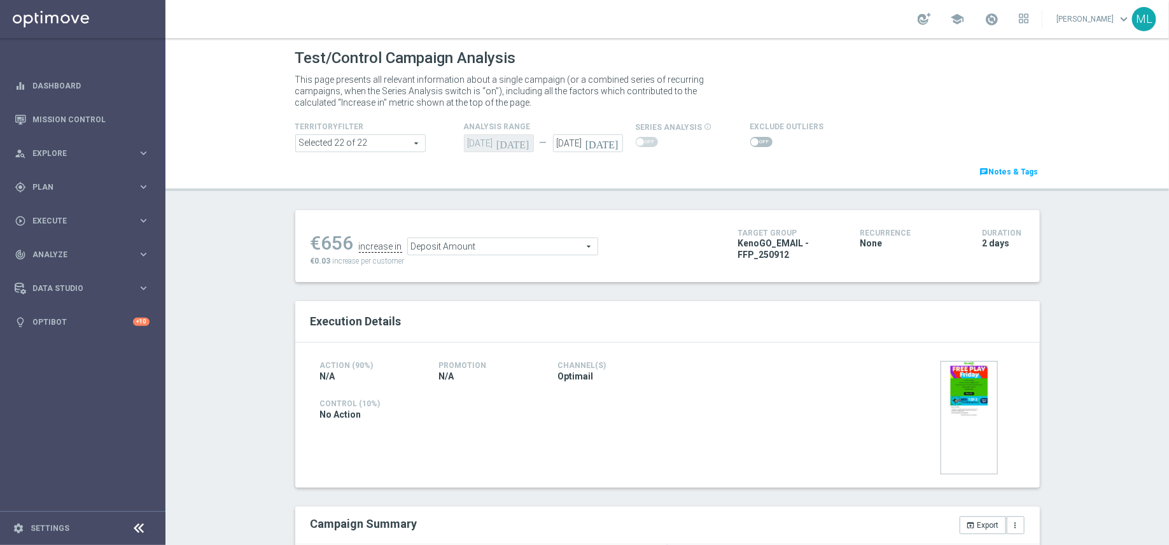
click at [536, 243] on span "Deposit Amount" at bounding box center [503, 246] width 190 height 17
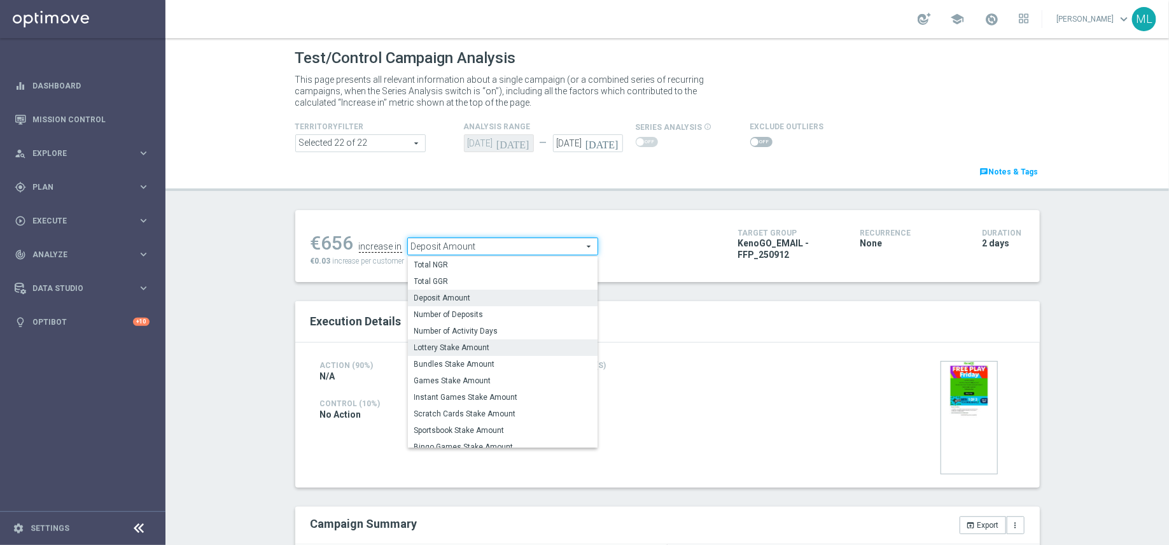
click at [529, 340] on label "Lottery Stake Amount" at bounding box center [503, 347] width 190 height 17
type input "Lottery Stake Amount"
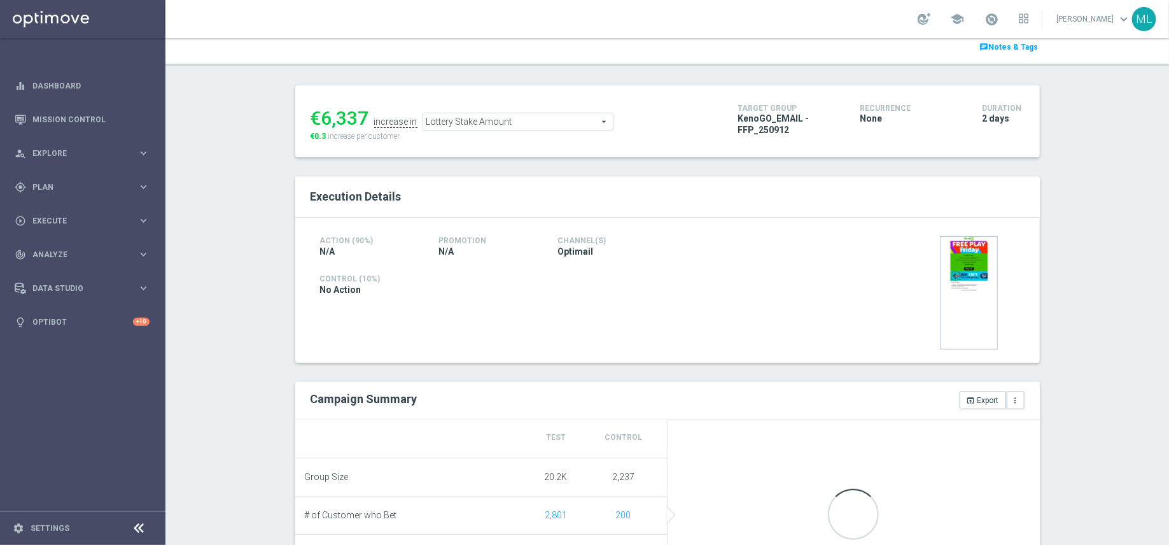
scroll to position [214, 0]
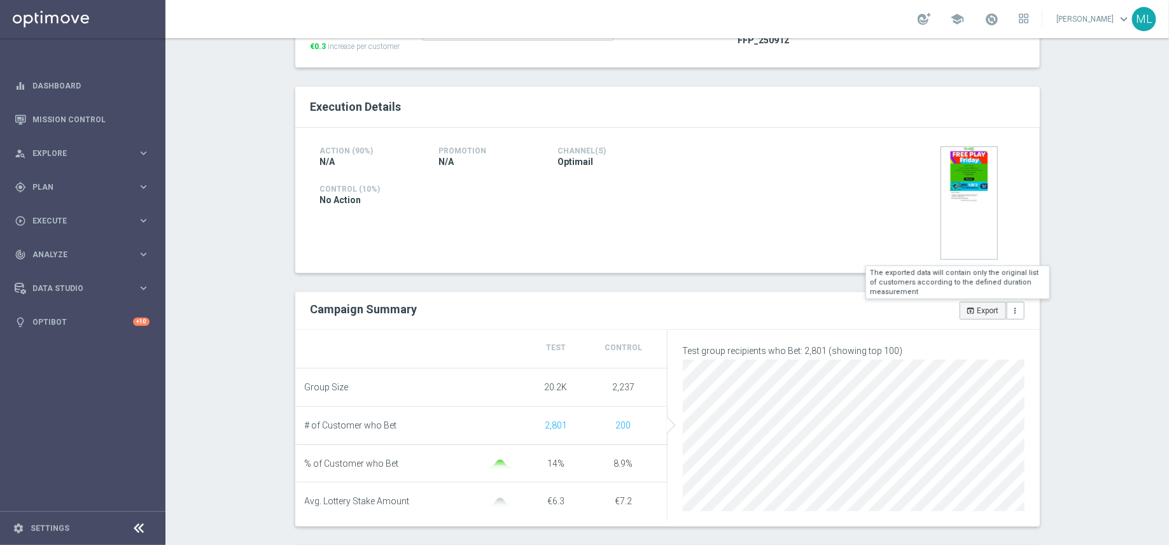
click at [975, 311] on button "open_in_browser Export" at bounding box center [982, 311] width 46 height 18
